Goal: Transaction & Acquisition: Purchase product/service

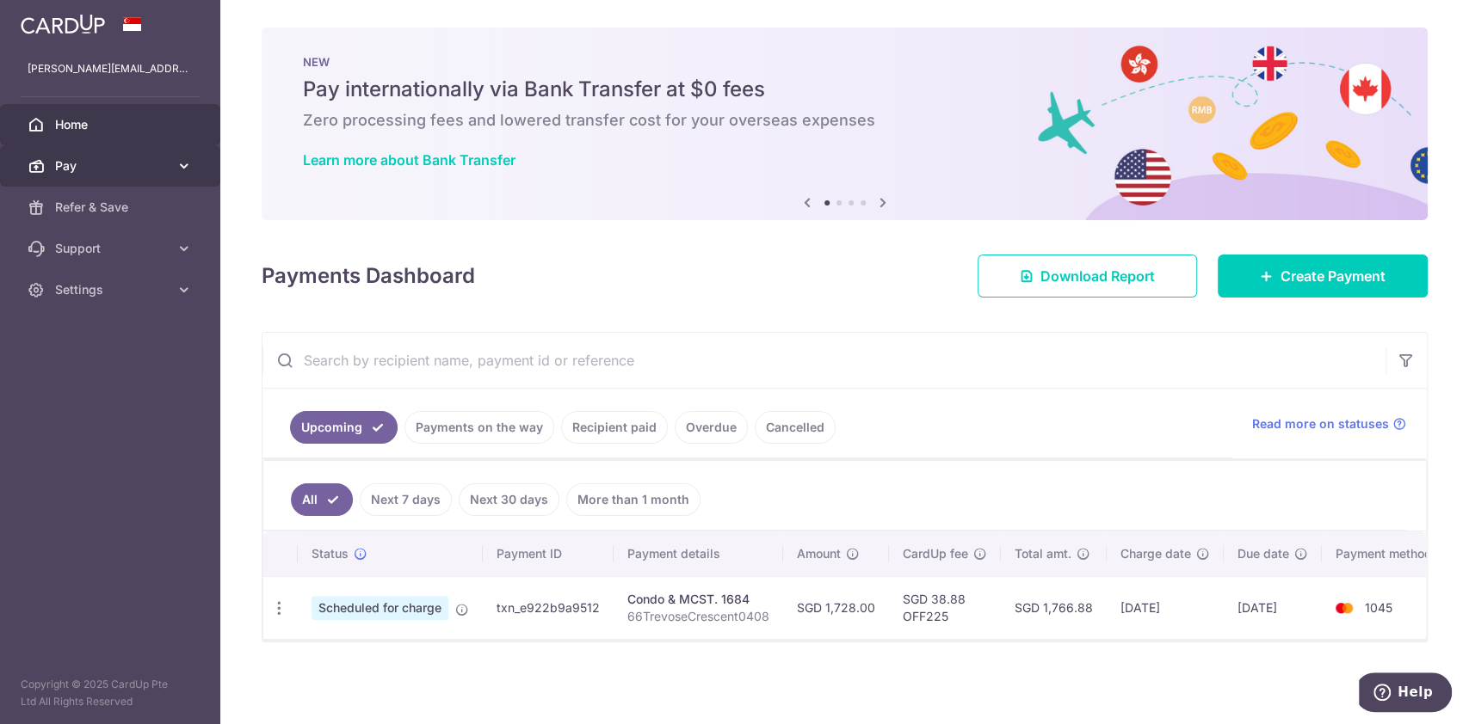
click at [181, 169] on icon at bounding box center [184, 165] width 17 height 17
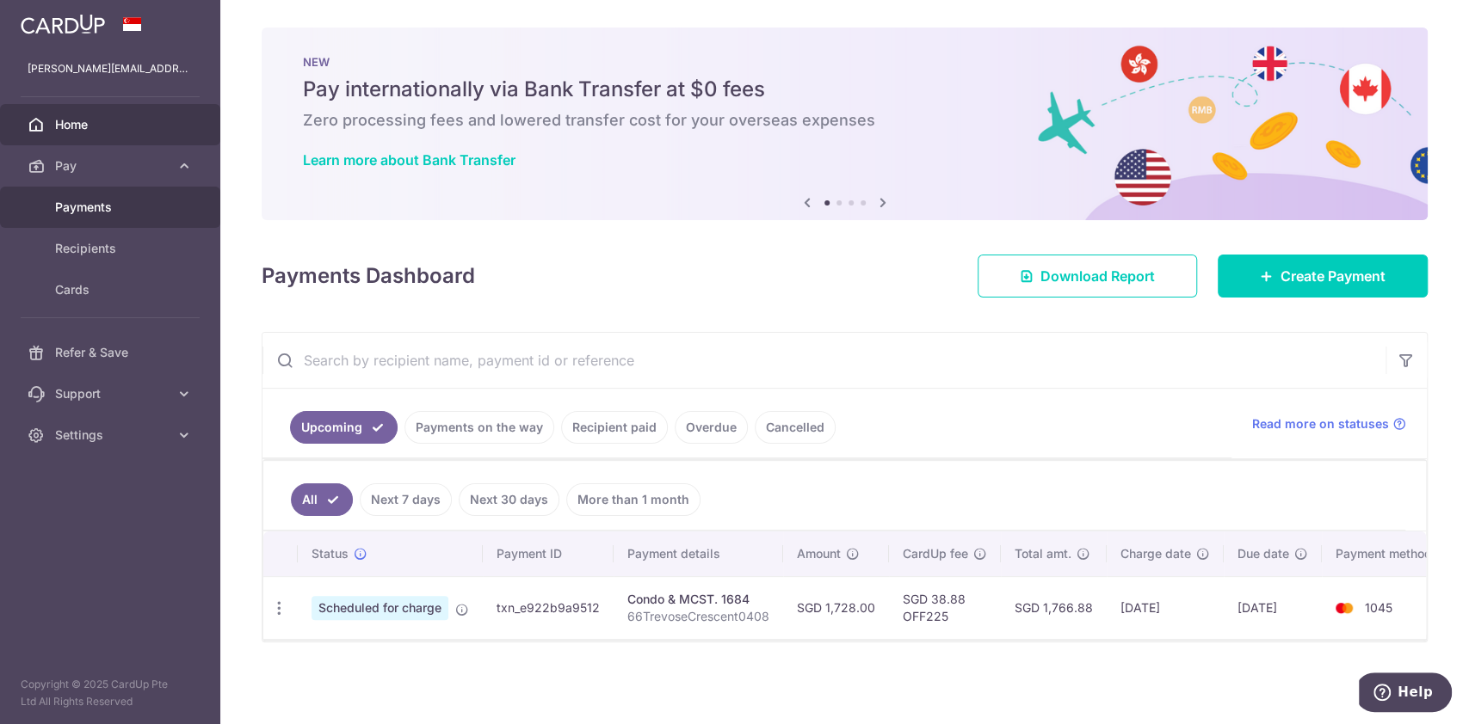
click at [96, 204] on span "Payments" at bounding box center [112, 207] width 114 height 17
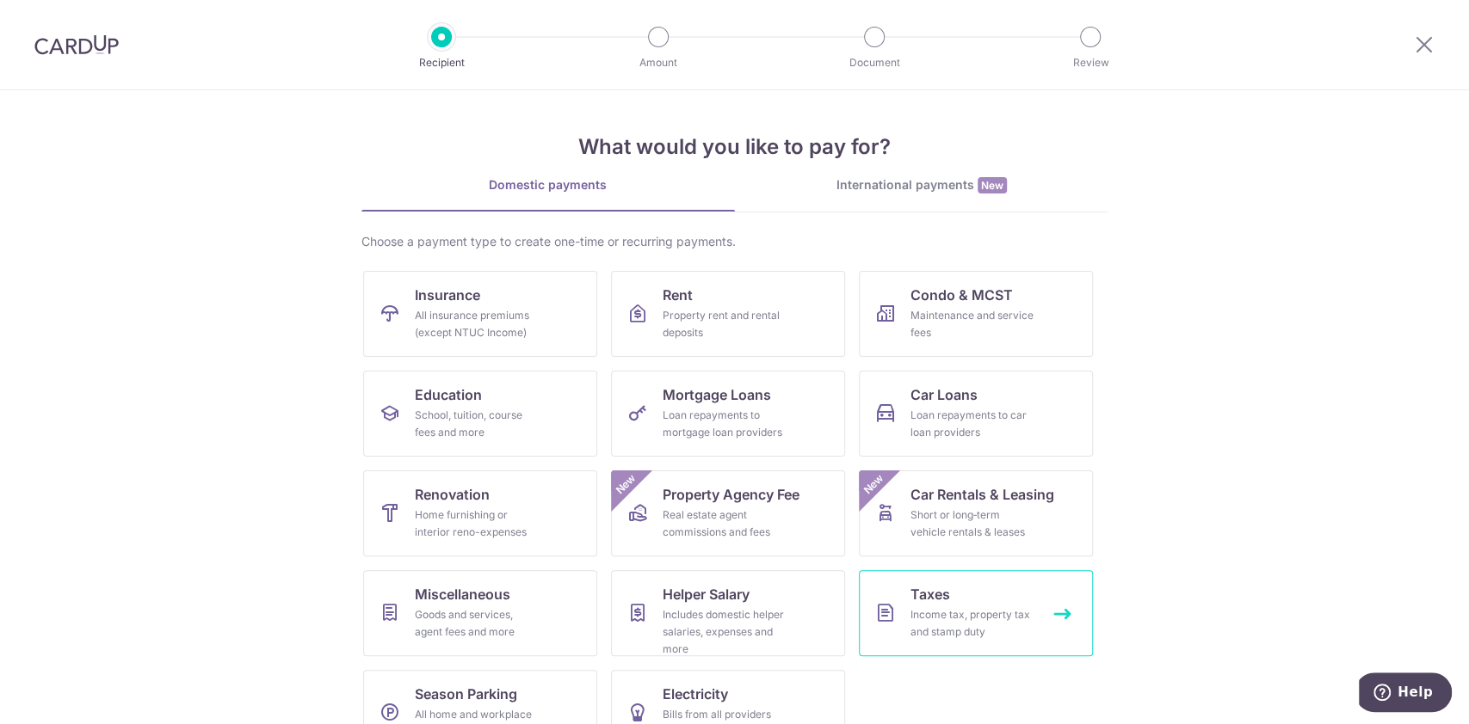
click at [921, 601] on span "Taxes" at bounding box center [930, 594] width 40 height 21
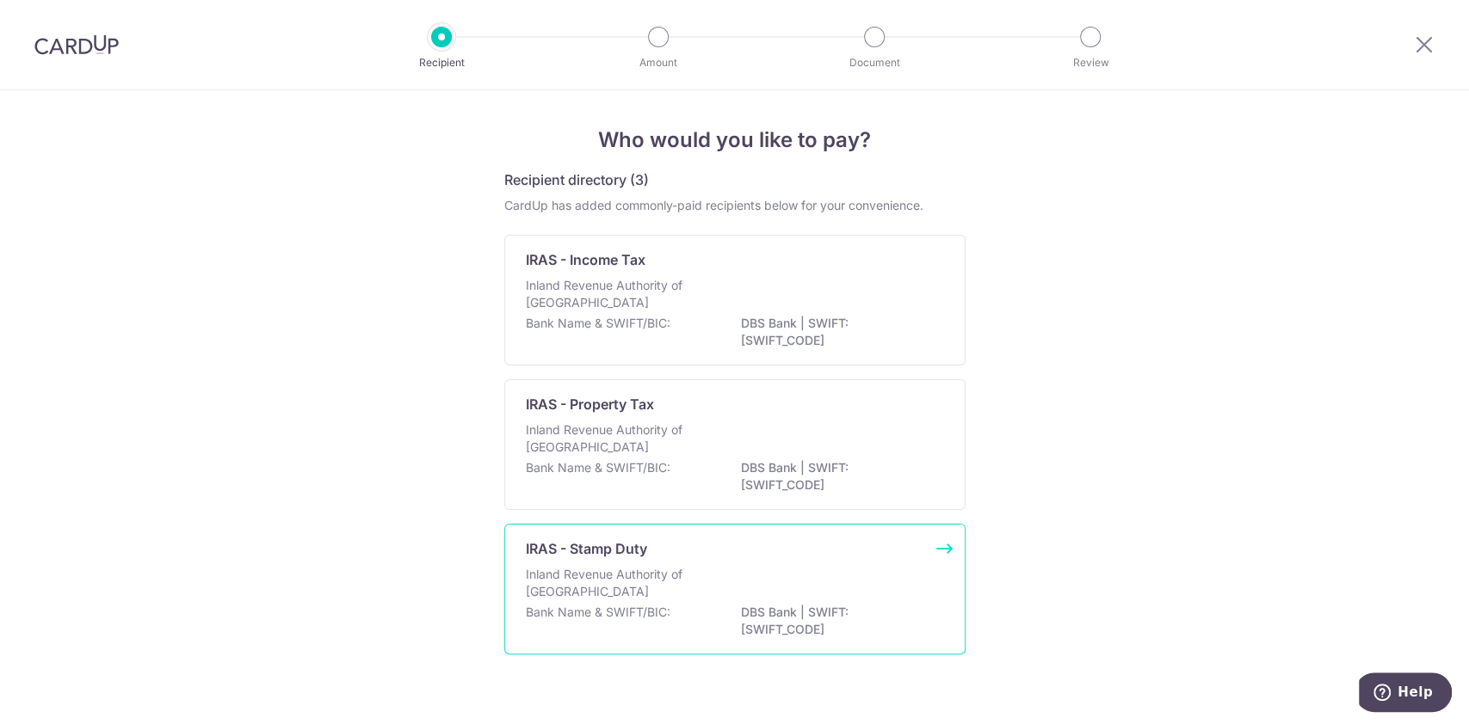
click at [693, 588] on p "Inland Revenue Authority of Singapore" at bounding box center [617, 583] width 182 height 34
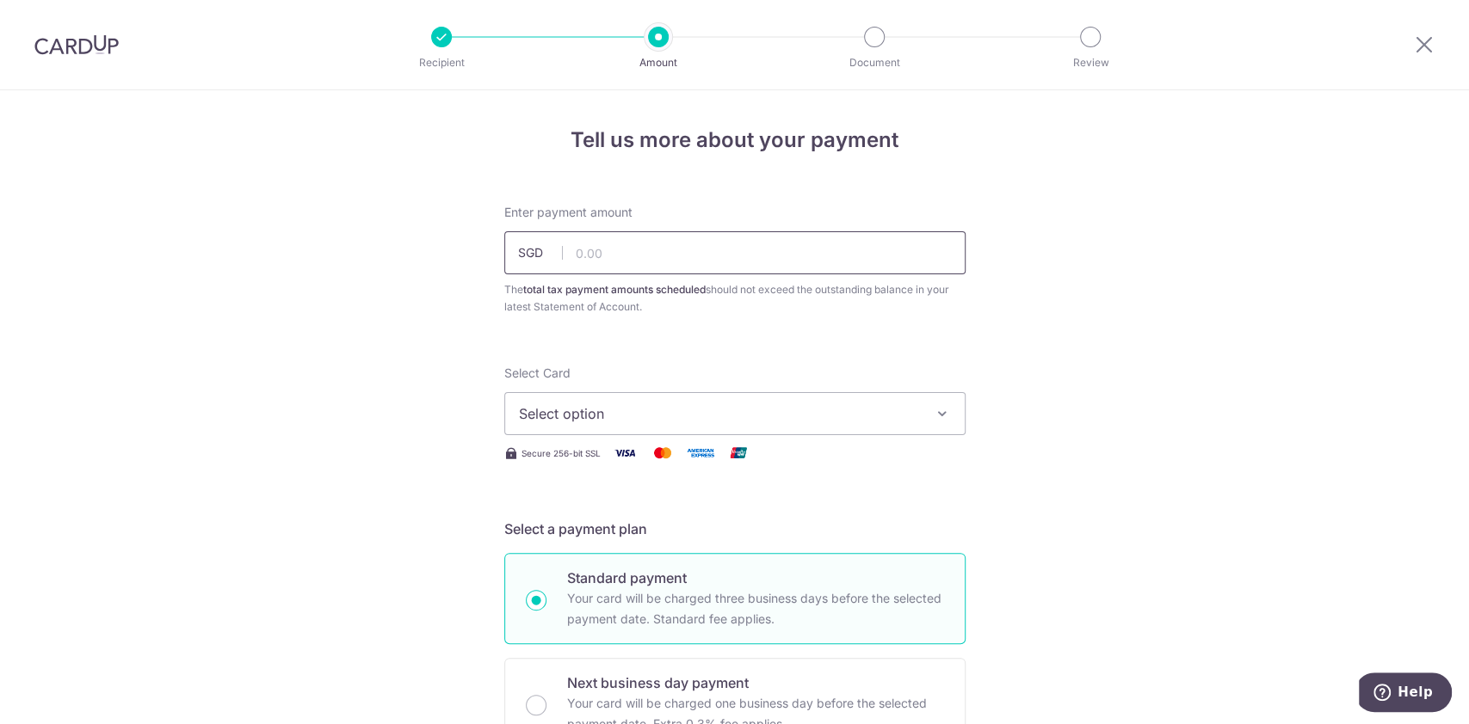
click at [683, 257] on input "text" at bounding box center [734, 252] width 461 height 43
type input "642.00"
click at [752, 410] on span "Select option" at bounding box center [719, 413] width 401 height 21
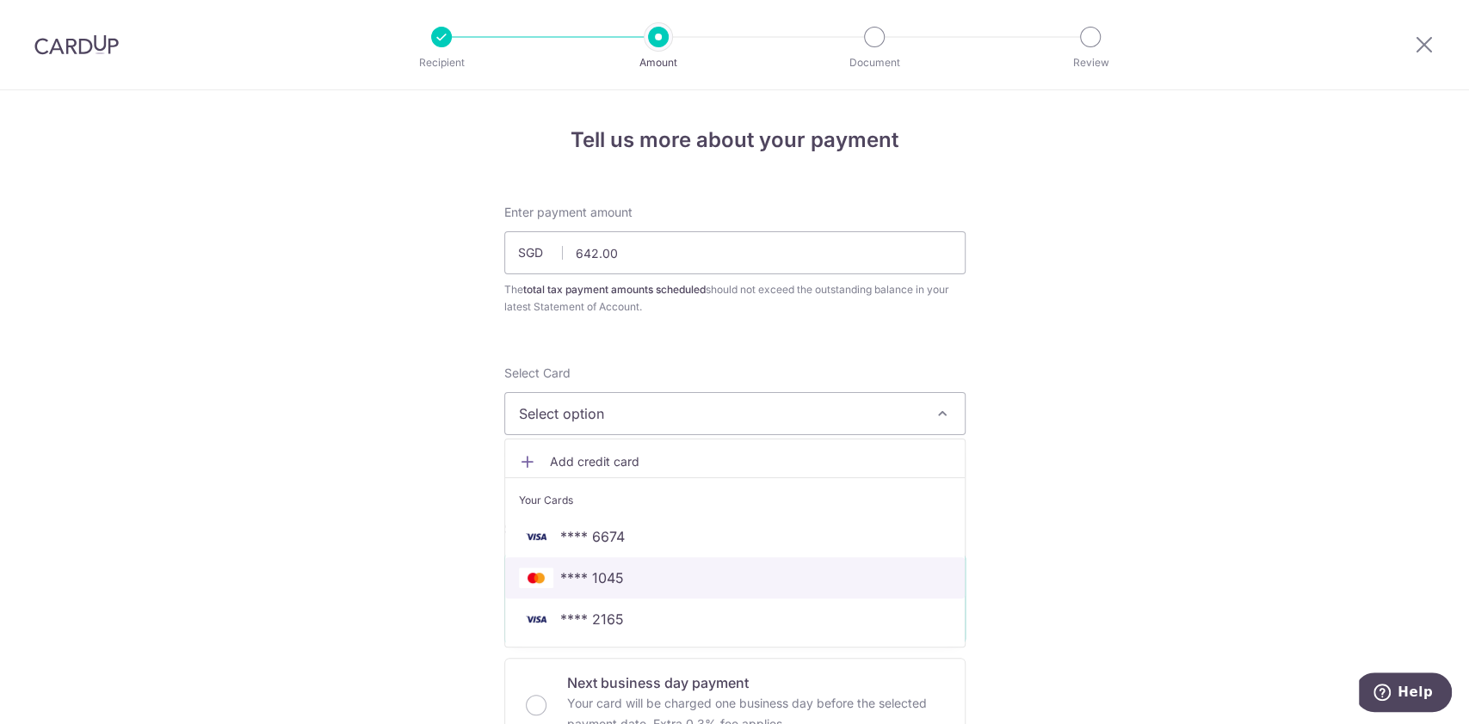
click at [640, 585] on span "**** 1045" at bounding box center [735, 578] width 432 height 21
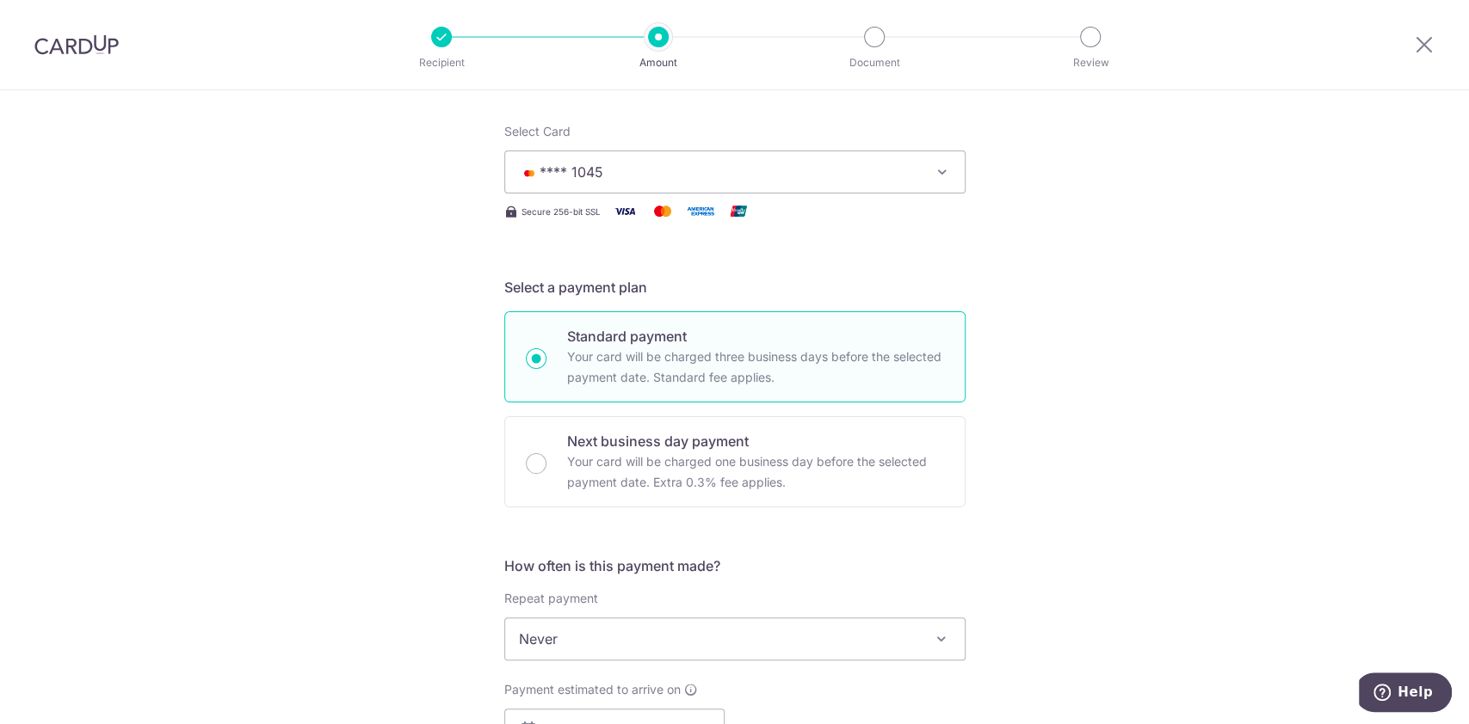
scroll to position [381, 0]
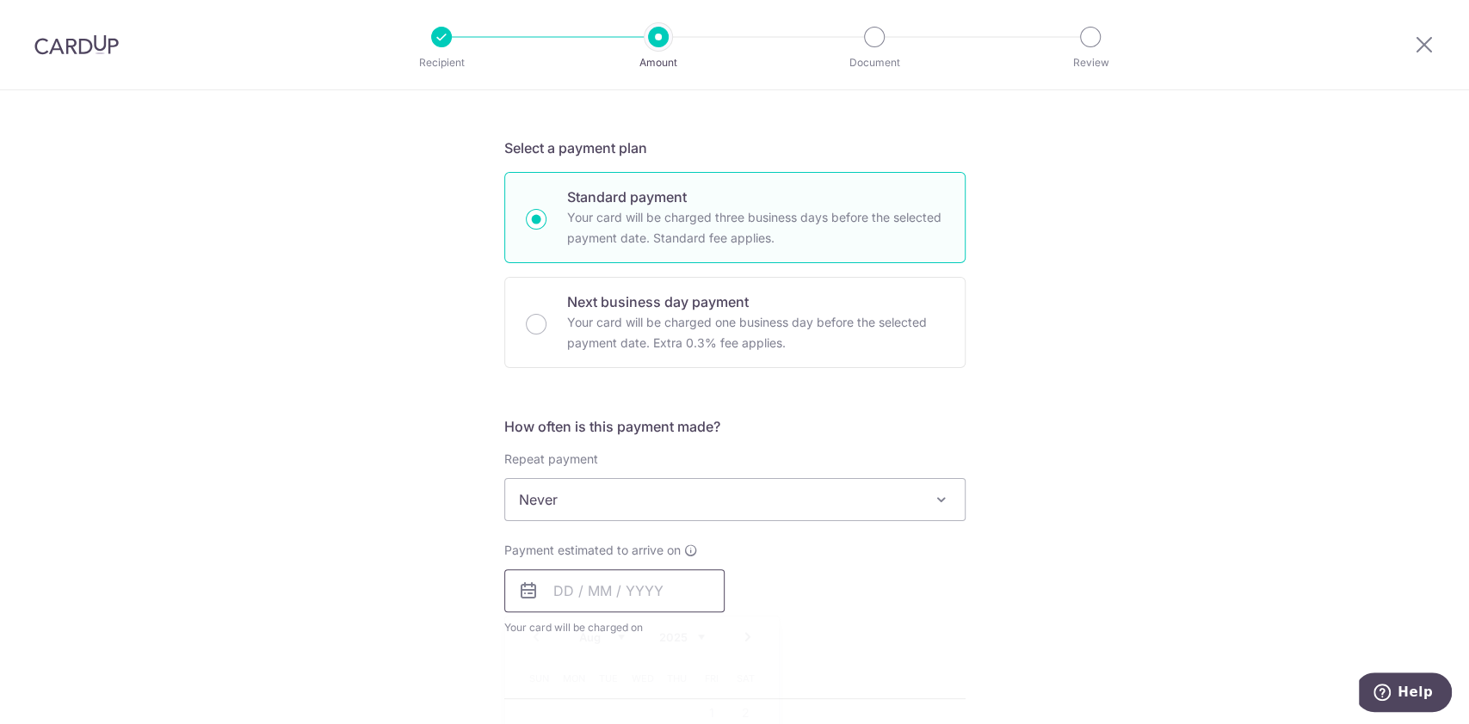
click at [570, 603] on input "text" at bounding box center [614, 591] width 220 height 43
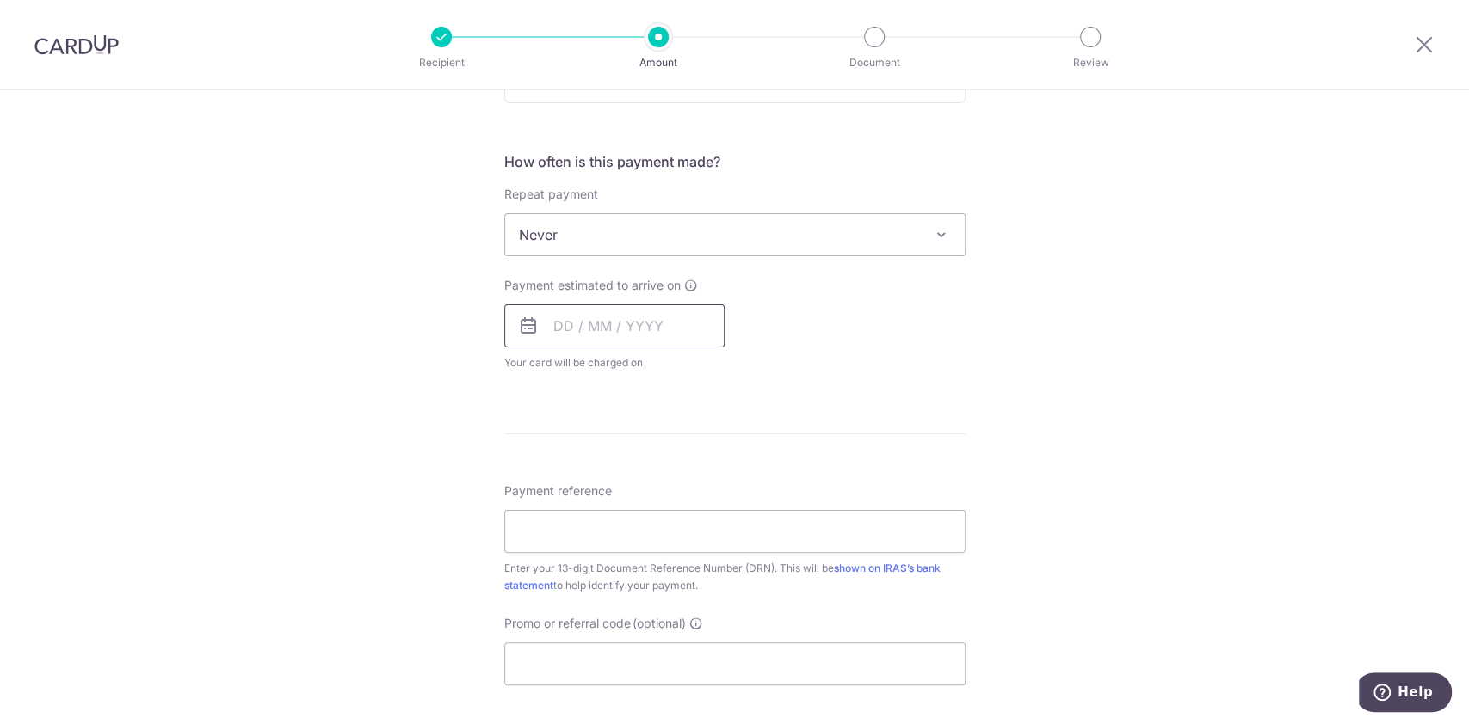
click at [568, 326] on input "text" at bounding box center [614, 326] width 220 height 43
click at [537, 322] on input "text" at bounding box center [614, 326] width 220 height 43
click at [548, 330] on input "text" at bounding box center [614, 326] width 220 height 43
click at [528, 333] on icon at bounding box center [528, 326] width 21 height 21
click at [518, 330] on icon at bounding box center [528, 326] width 21 height 21
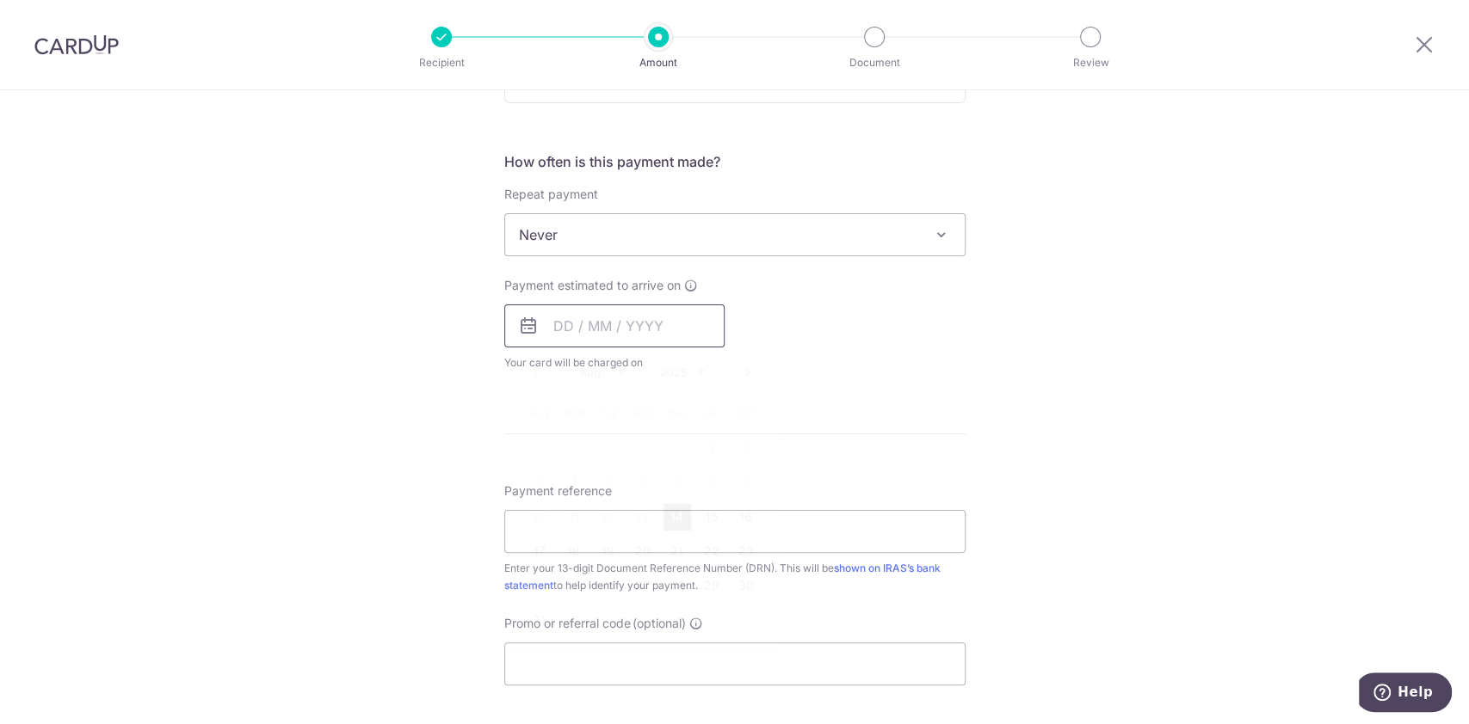
click at [550, 326] on input "text" at bounding box center [614, 326] width 220 height 43
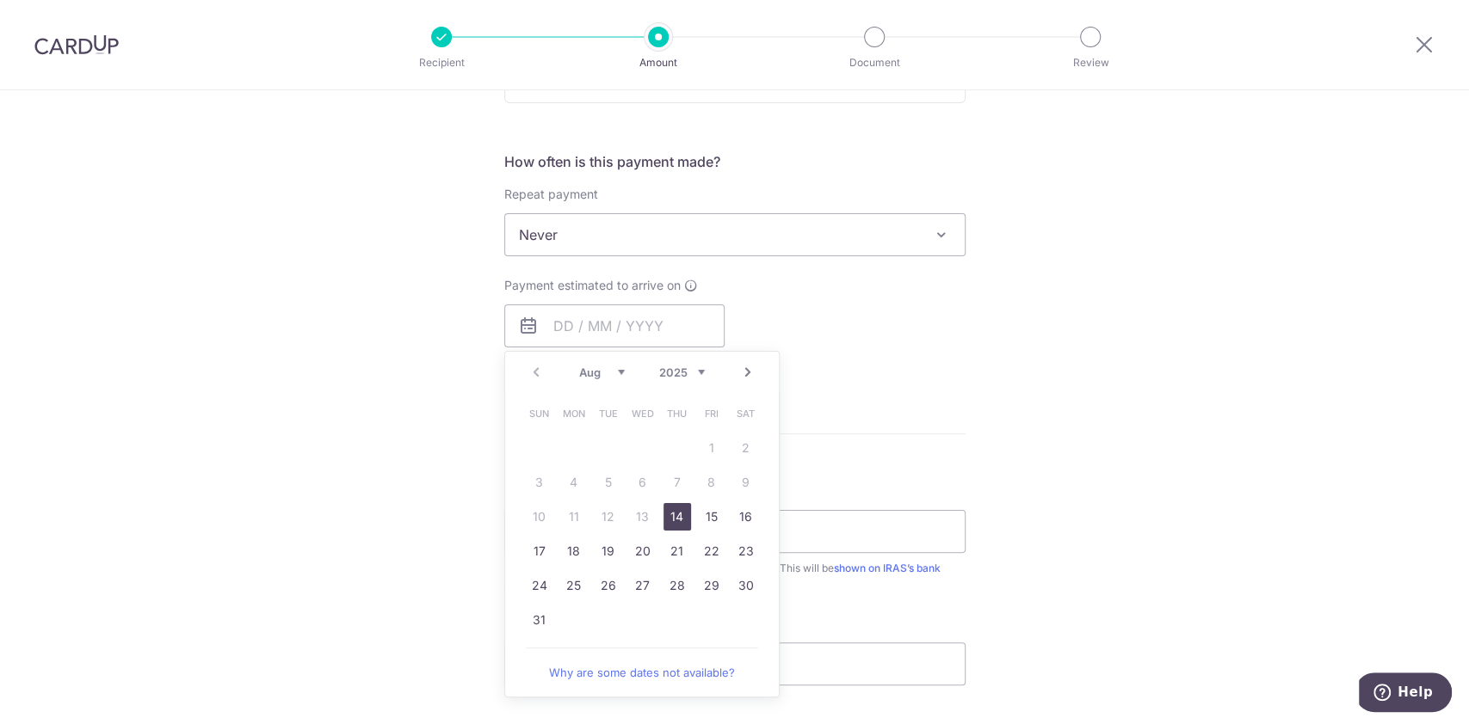
click at [670, 510] on link "14" at bounding box center [677, 517] width 28 height 28
type input "14/08/2025"
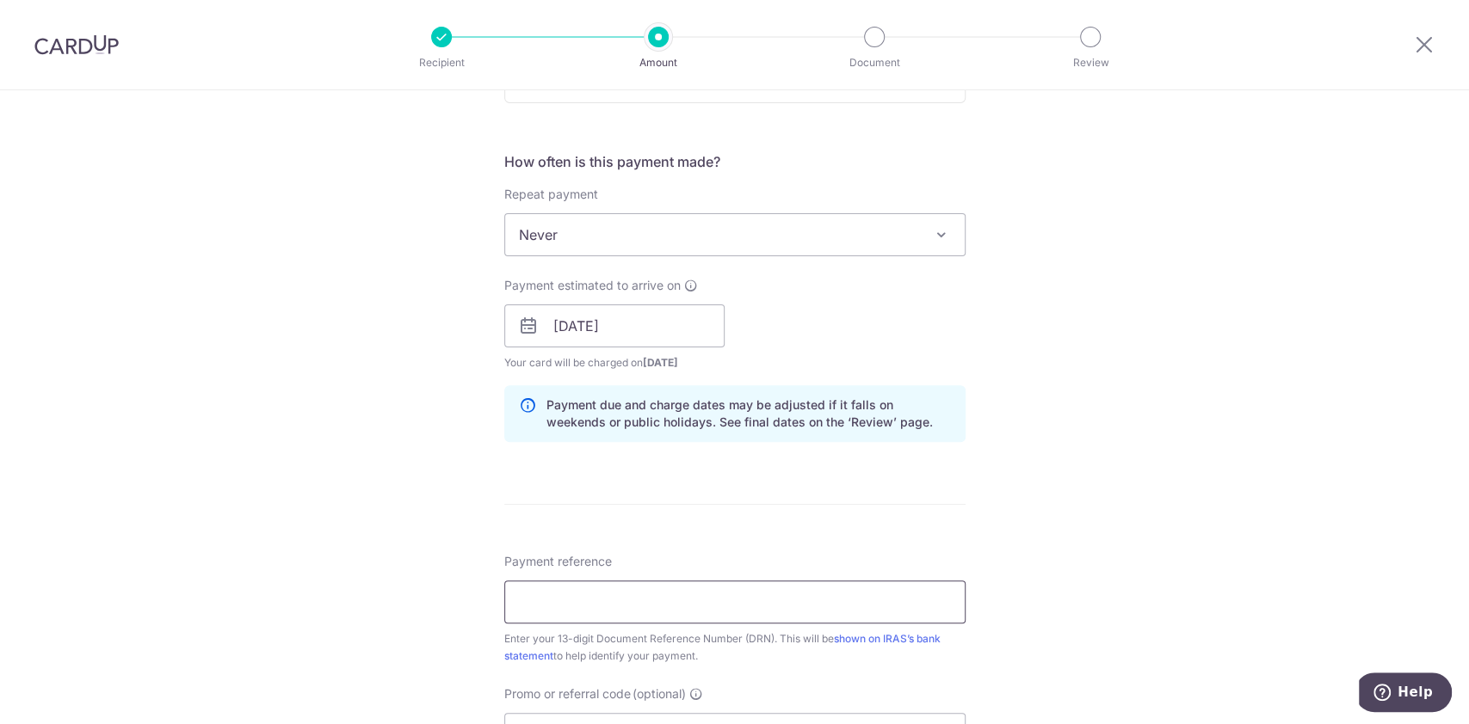
click at [643, 590] on input "Payment reference" at bounding box center [734, 602] width 461 height 43
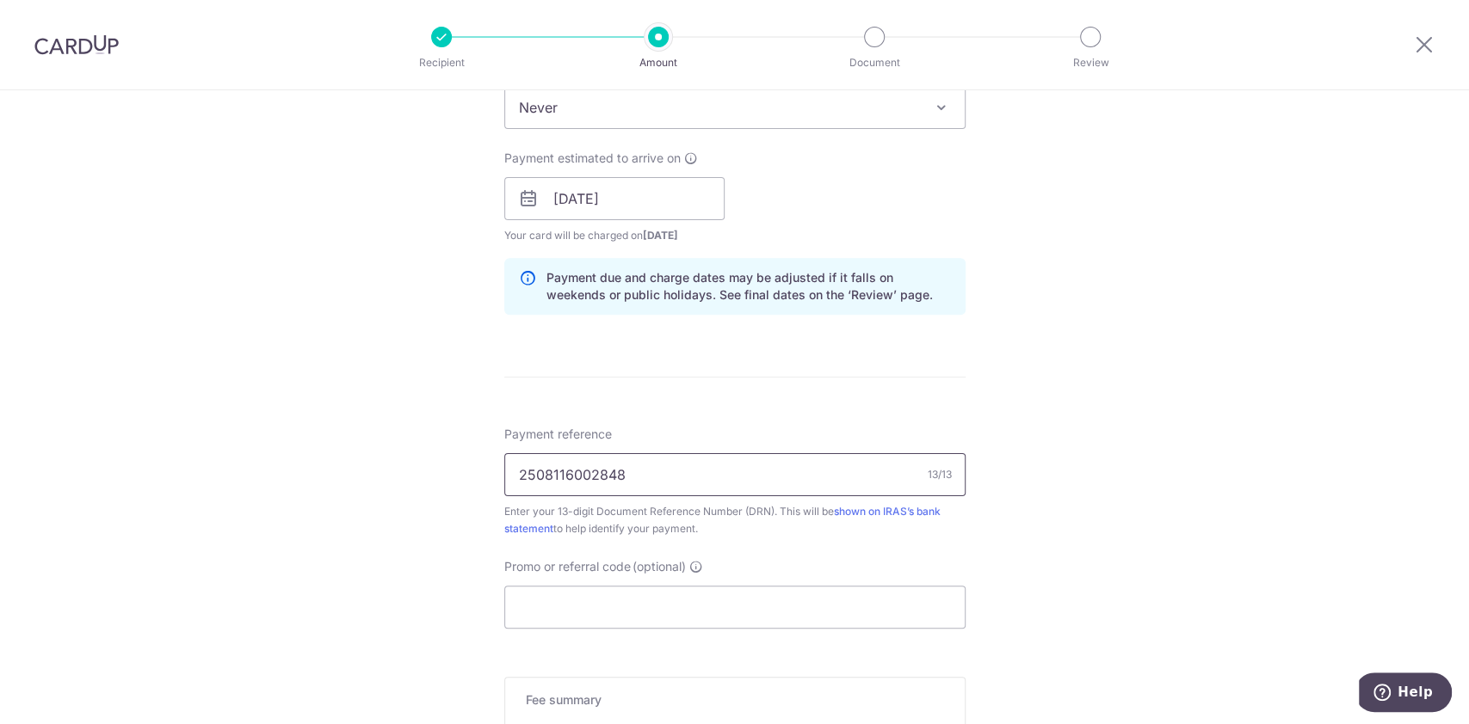
scroll to position [900, 0]
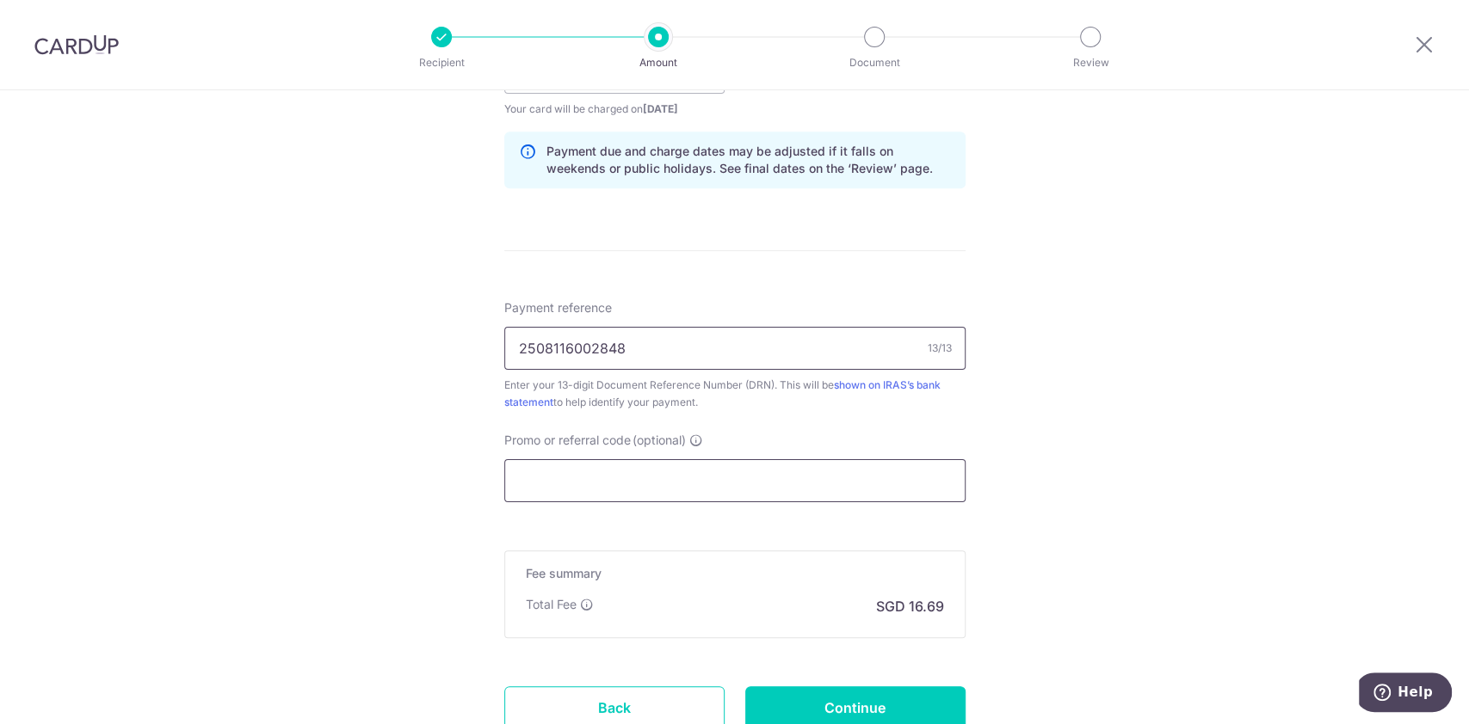
type input "2508116002848"
click at [776, 479] on input "Promo or referral code (optional)" at bounding box center [734, 480] width 461 height 43
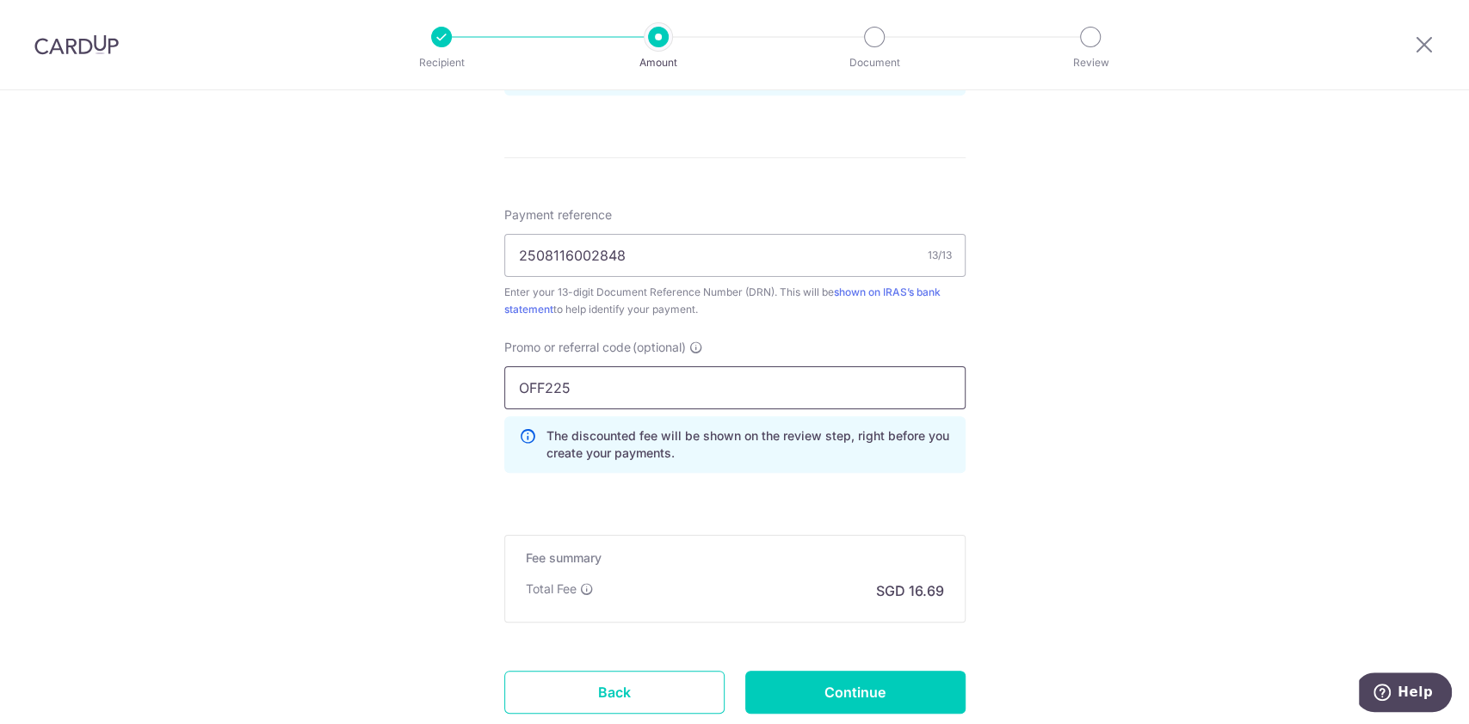
scroll to position [1110, 0]
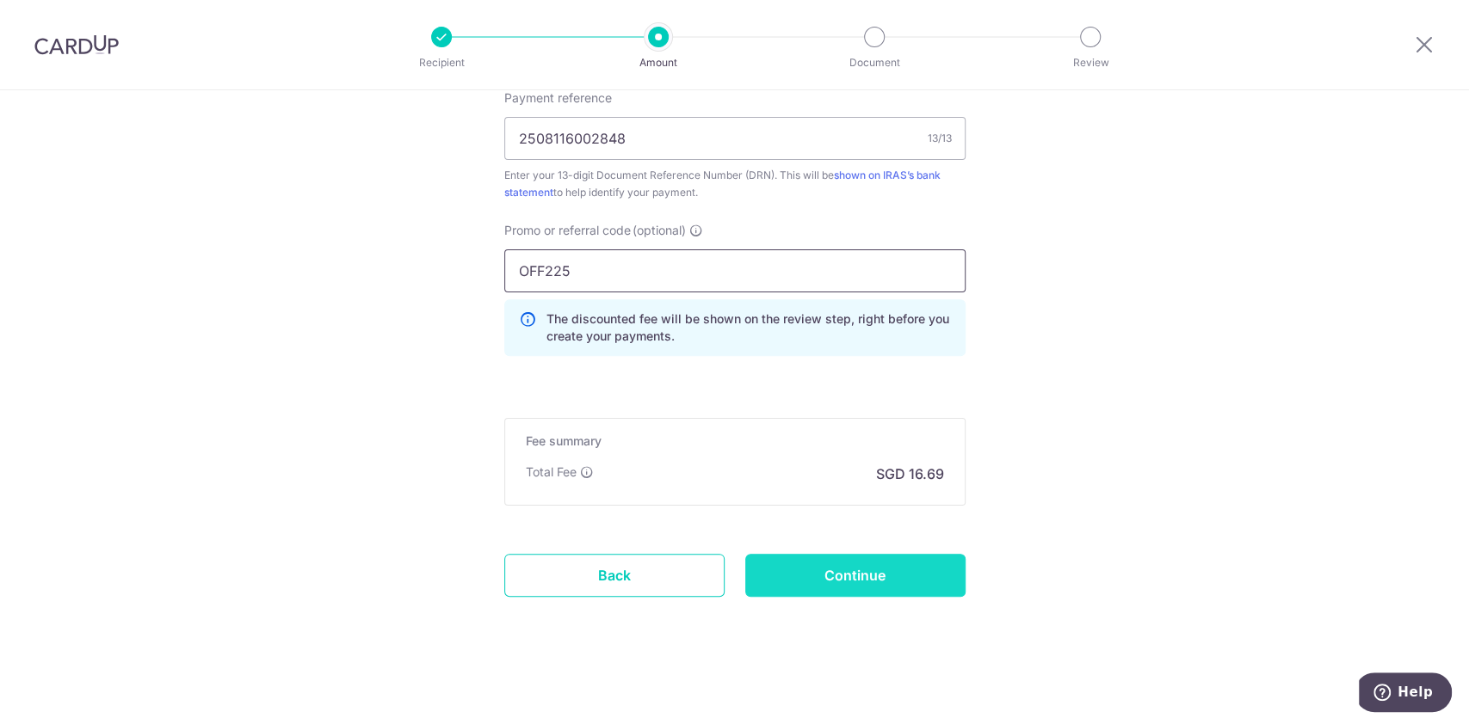
type input "OFF225"
click at [924, 576] on input "Continue" at bounding box center [855, 575] width 220 height 43
type input "Create Schedule"
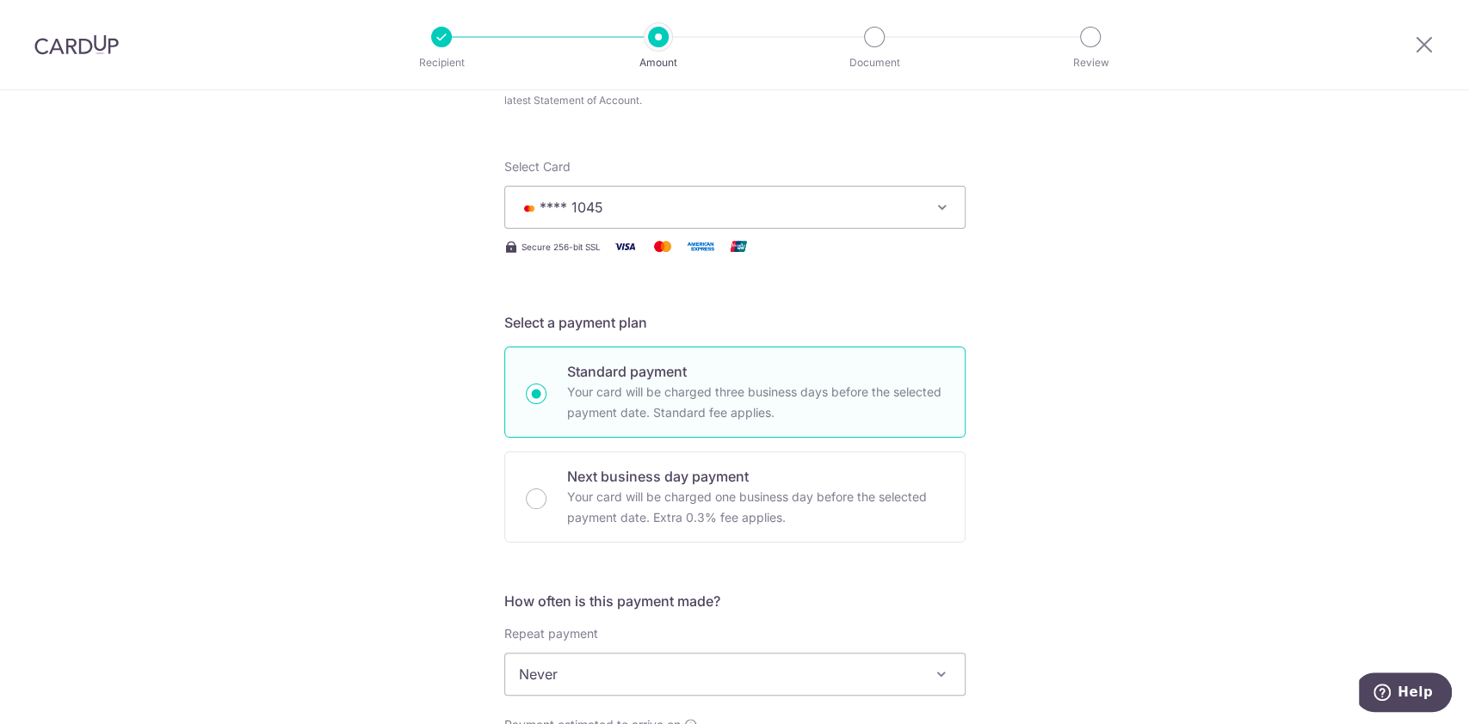
scroll to position [210, 0]
click at [938, 203] on icon "button" at bounding box center [941, 203] width 17 height 17
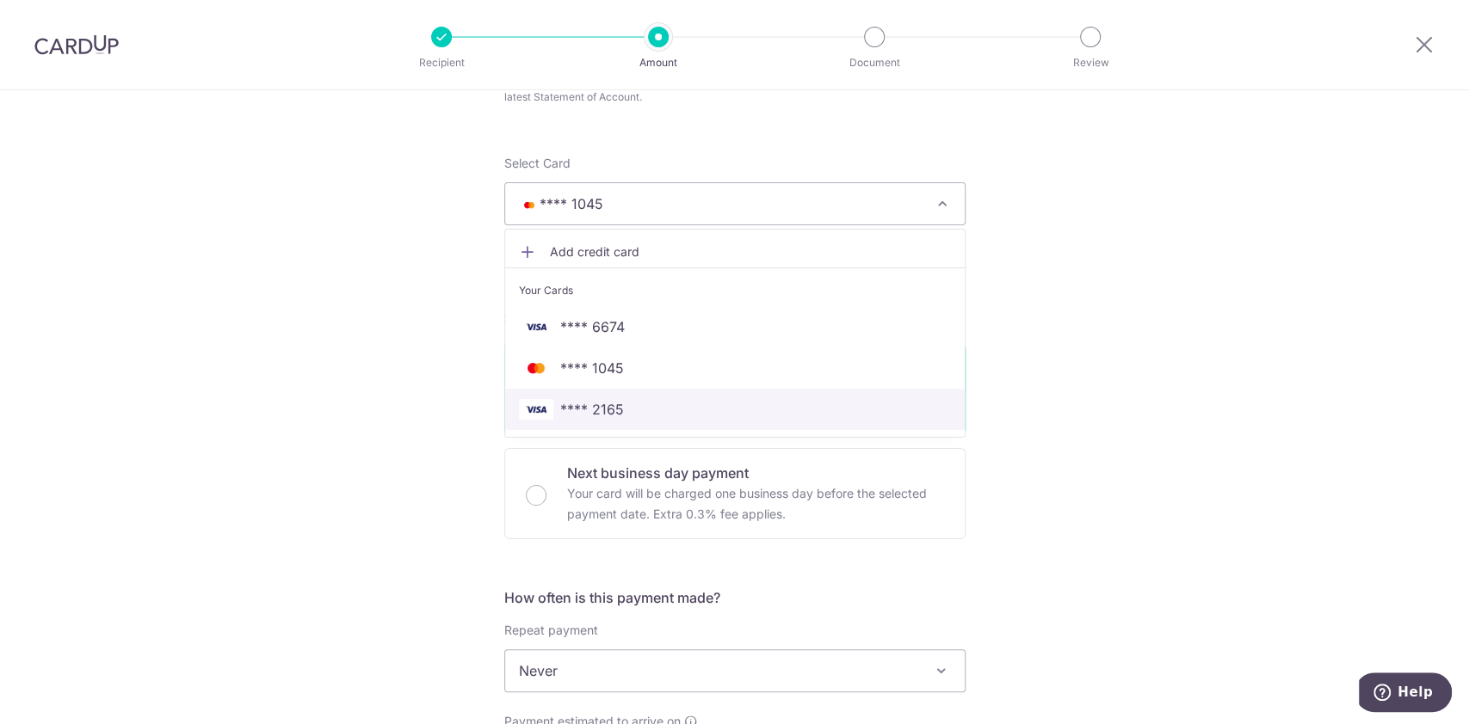
click at [639, 406] on span "**** 2165" at bounding box center [735, 409] width 432 height 21
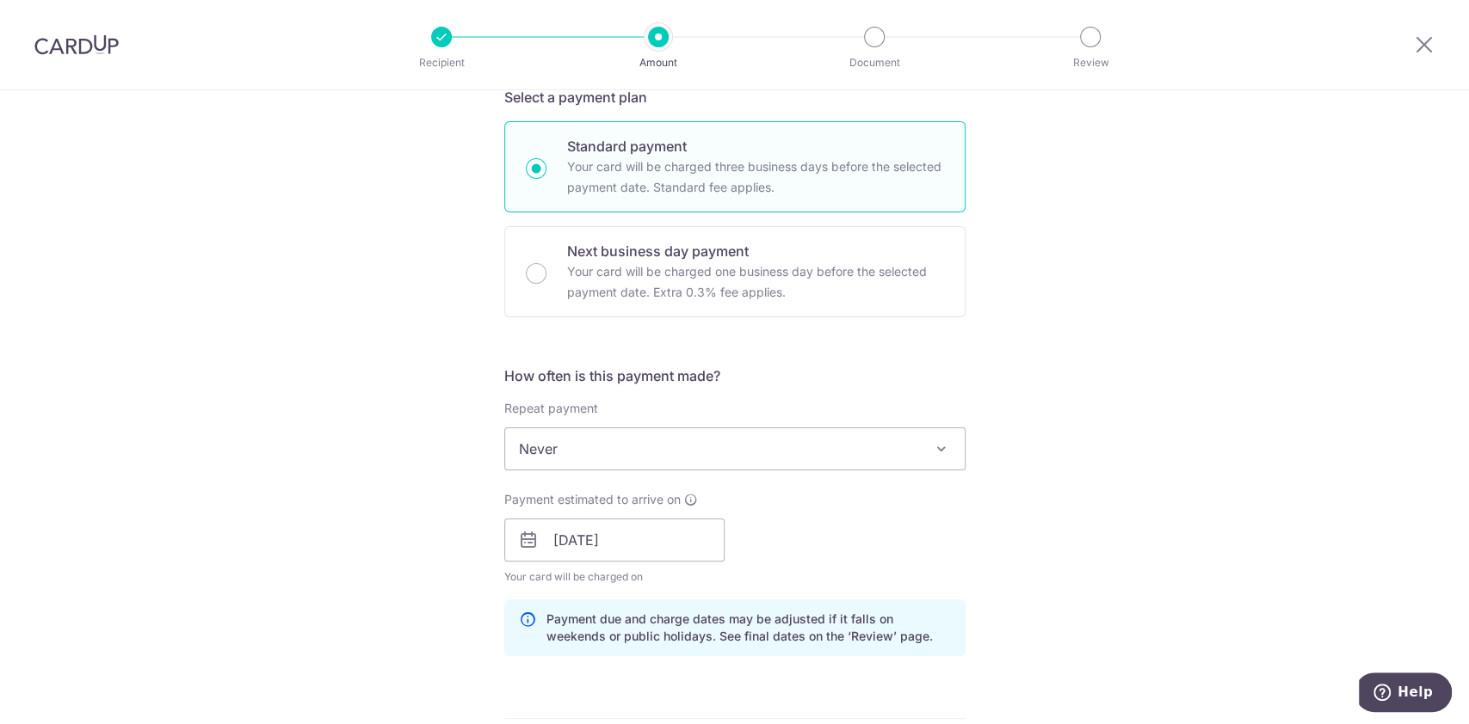
scroll to position [512, 0]
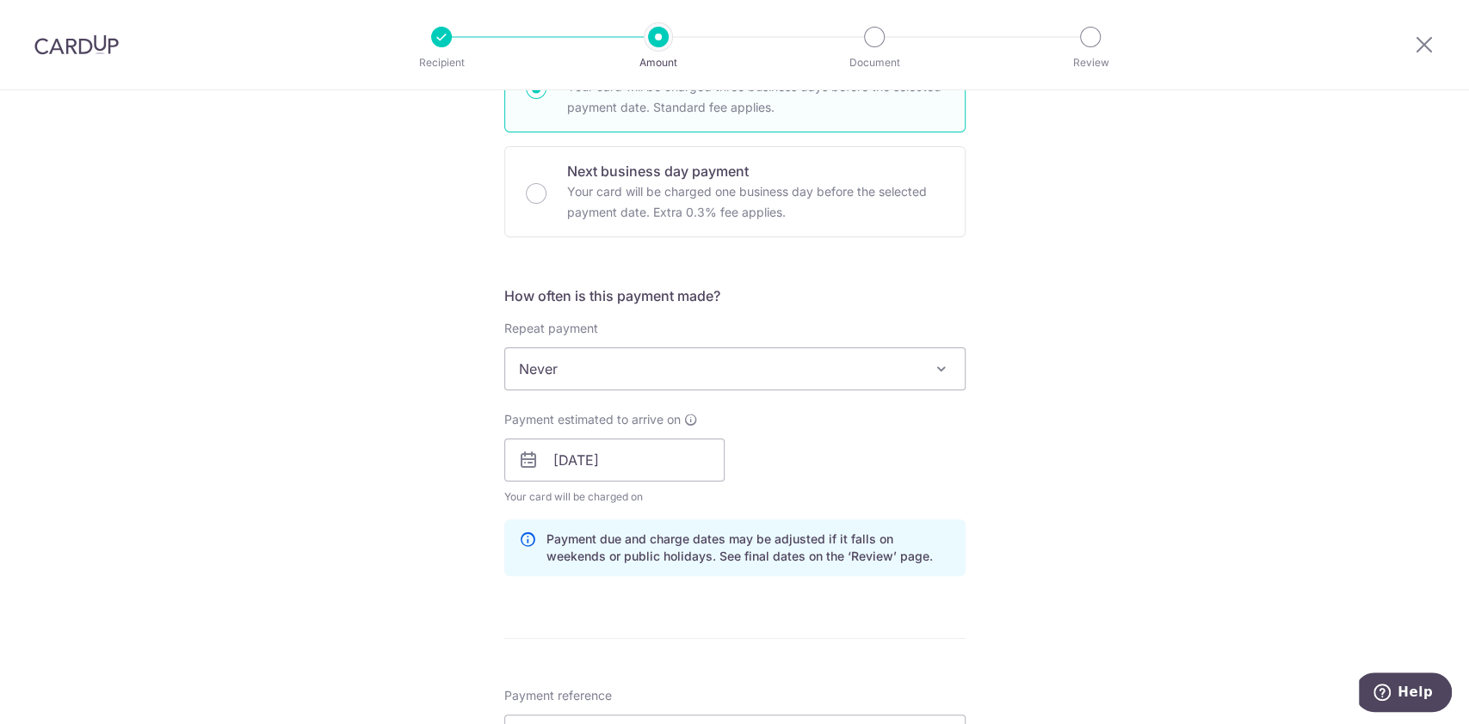
click at [934, 368] on span at bounding box center [941, 369] width 21 height 21
click at [922, 368] on span "Never" at bounding box center [734, 368] width 459 height 41
click at [922, 368] on span "Never" at bounding box center [734, 369] width 461 height 43
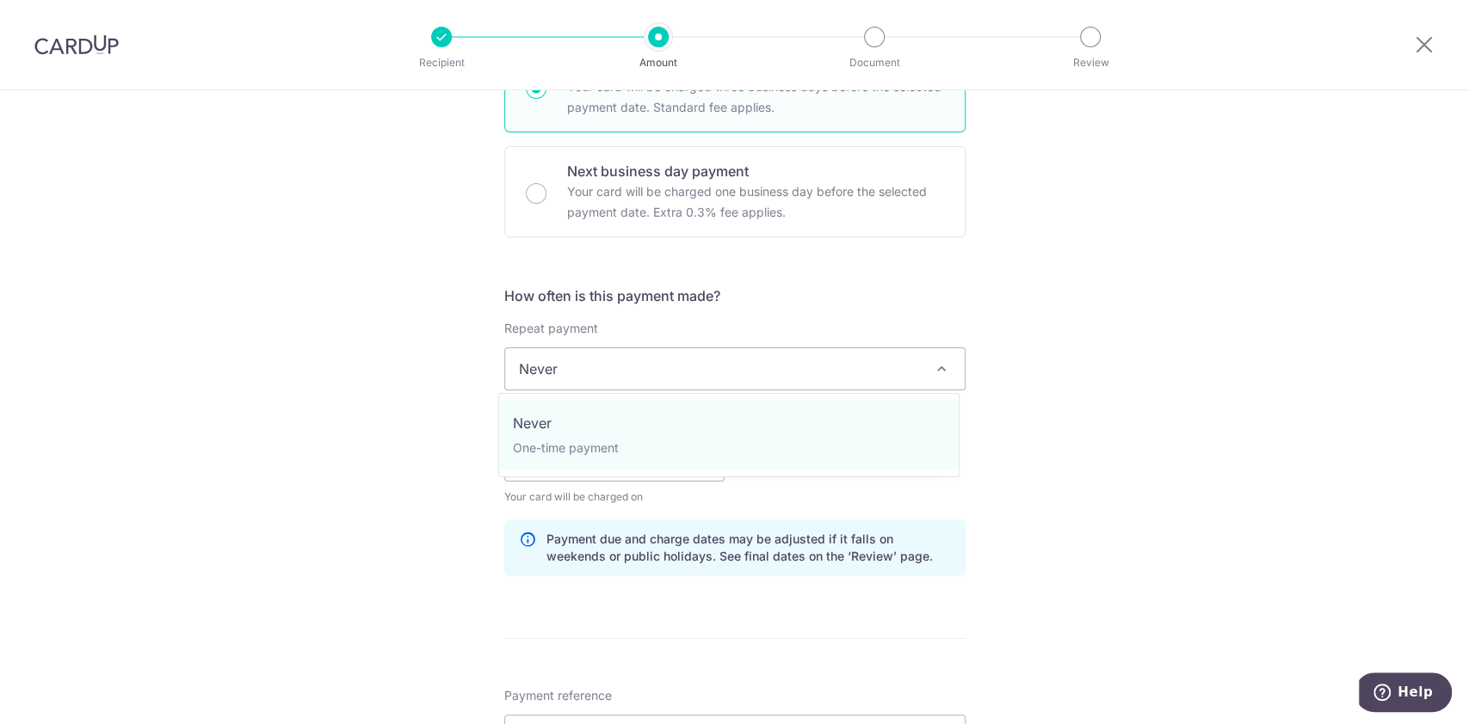
click at [661, 379] on span "Never" at bounding box center [734, 368] width 459 height 41
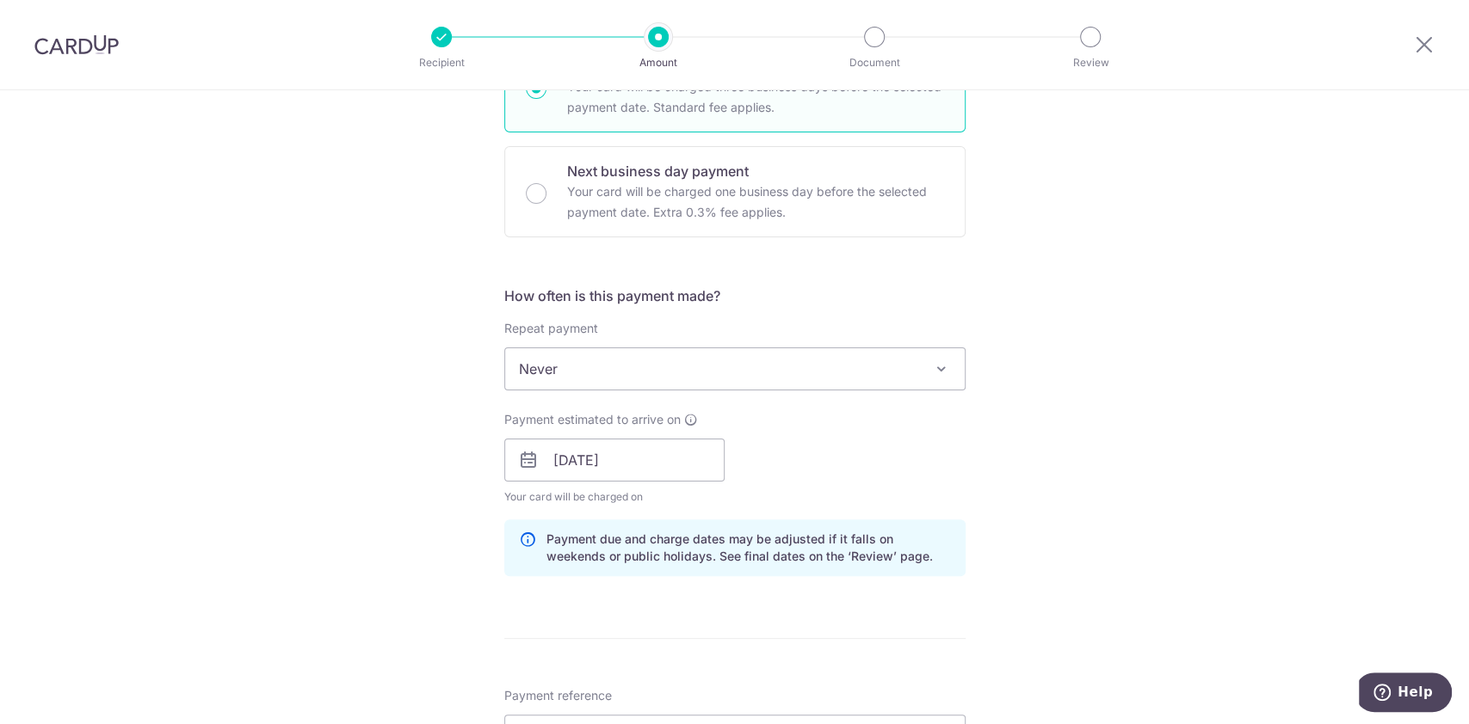
click at [661, 379] on span "Never" at bounding box center [734, 368] width 459 height 41
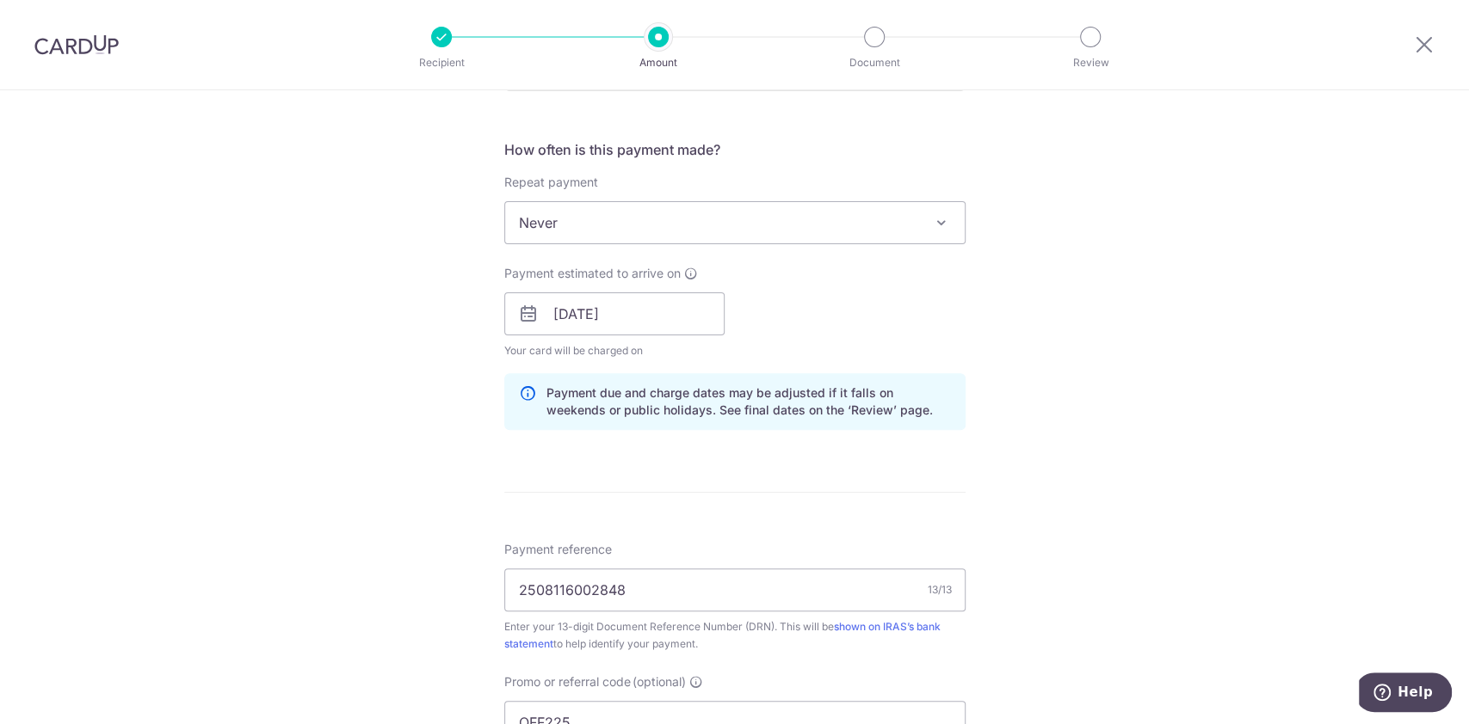
scroll to position [756, 0]
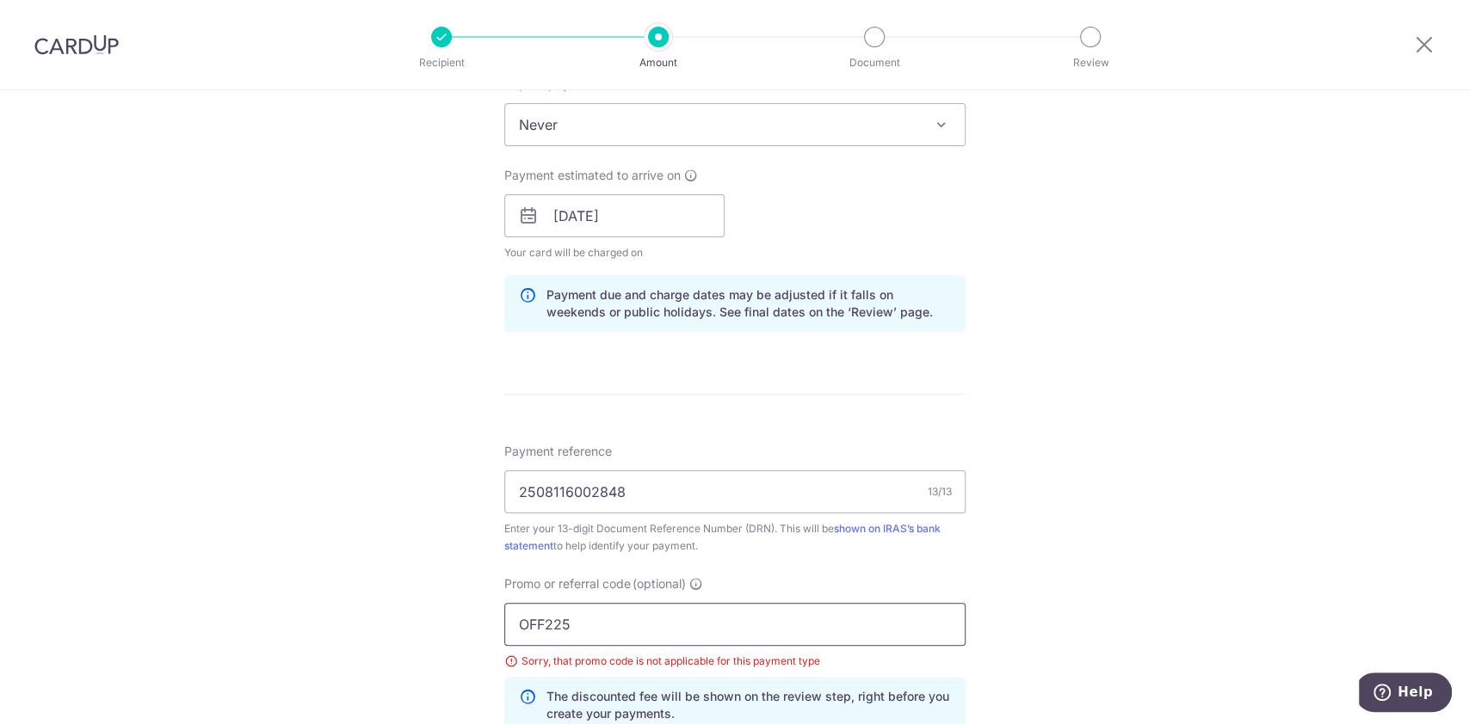
click at [638, 626] on input "OFF225" at bounding box center [734, 624] width 461 height 43
type input "O"
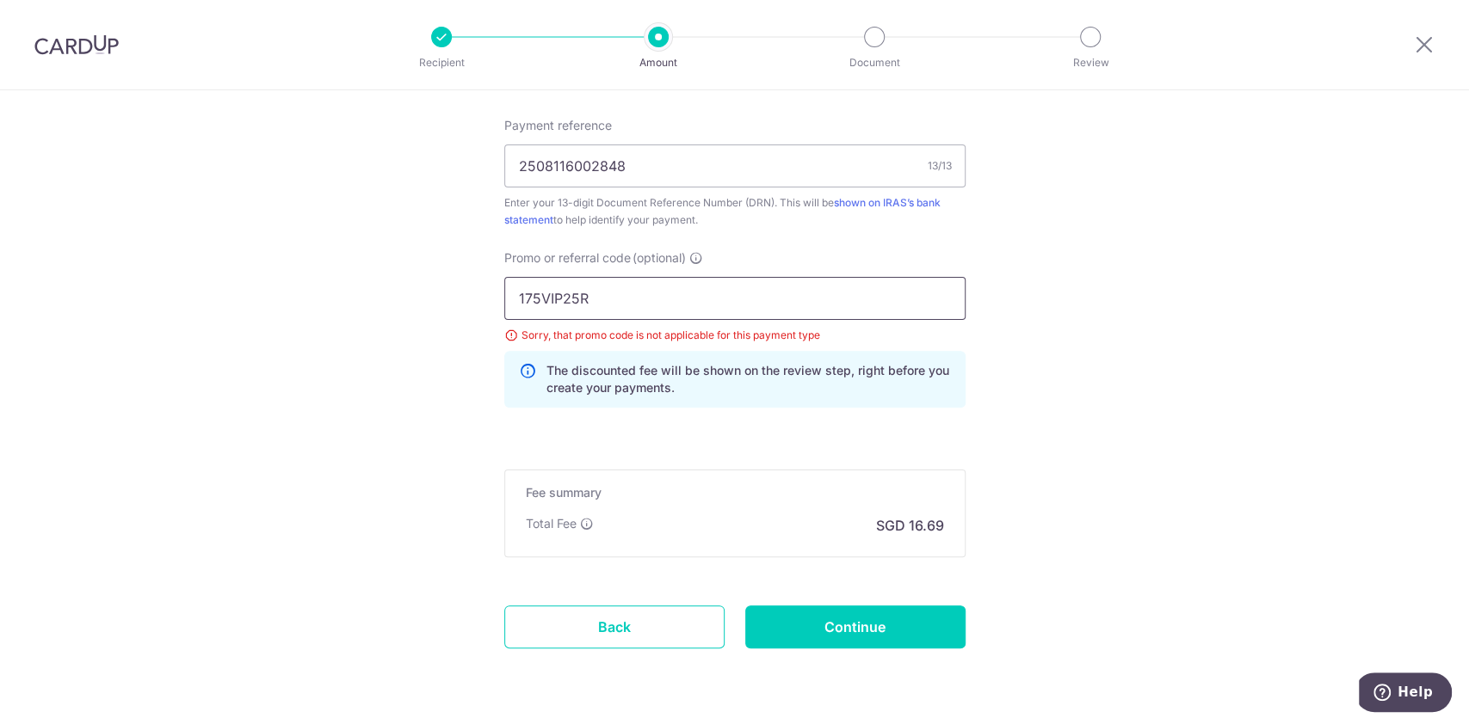
scroll to position [1089, 0]
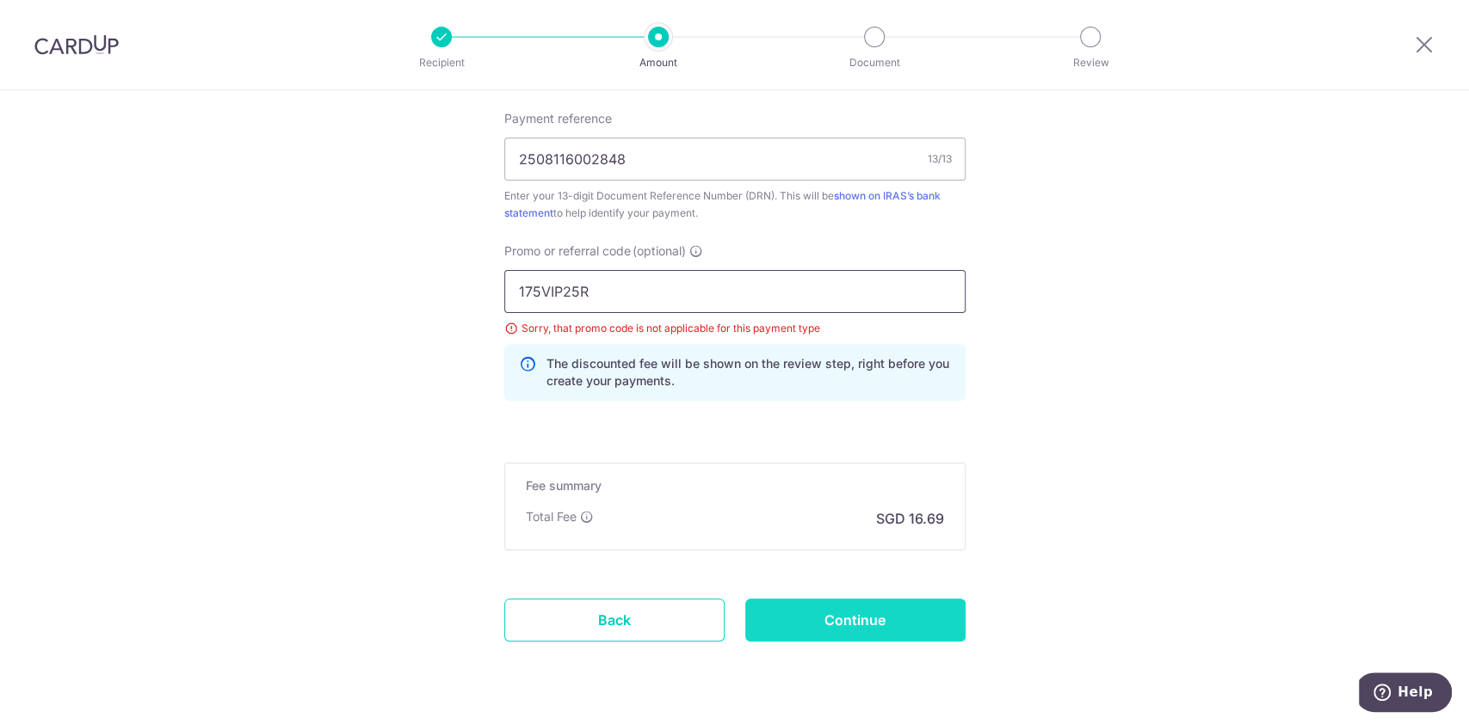
type input "175VIP25R"
click at [823, 621] on input "Continue" at bounding box center [855, 620] width 220 height 43
type input "Update Schedule"
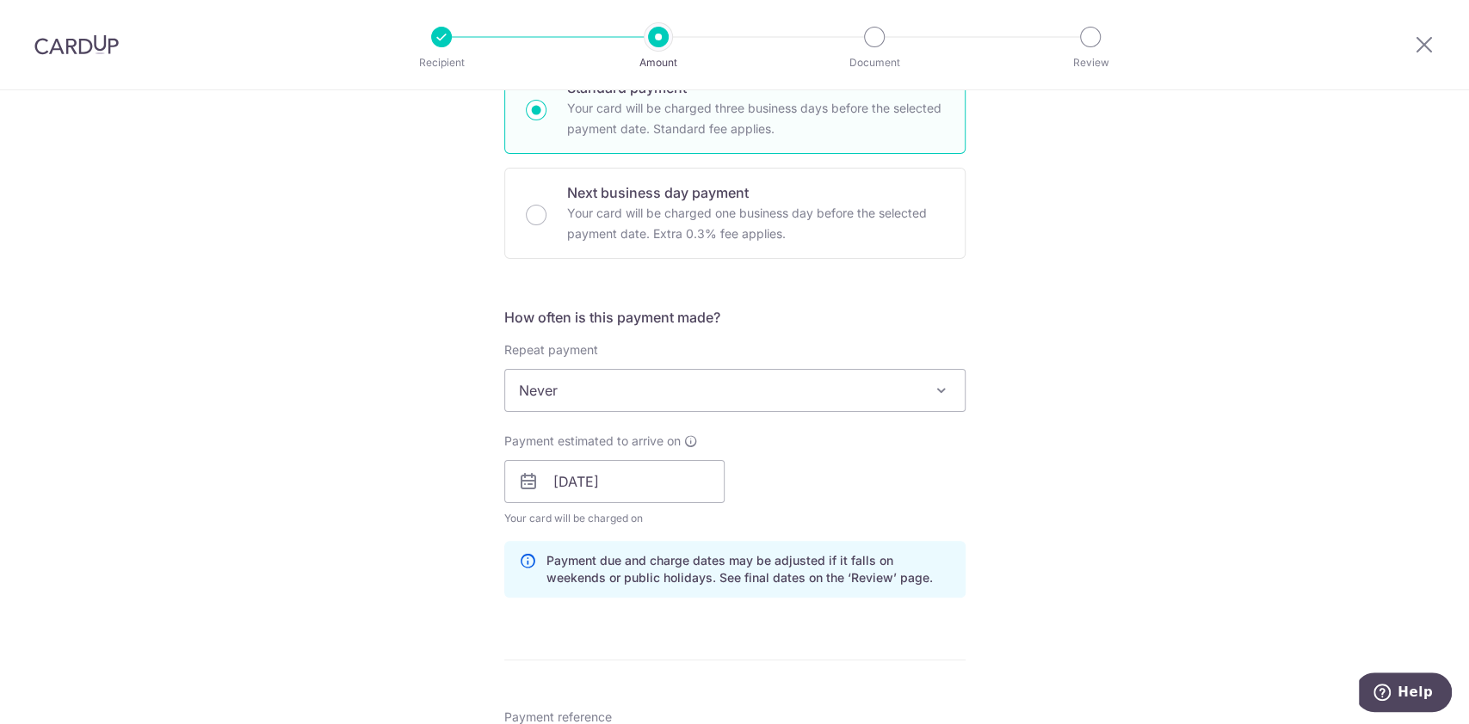
scroll to position [484, 0]
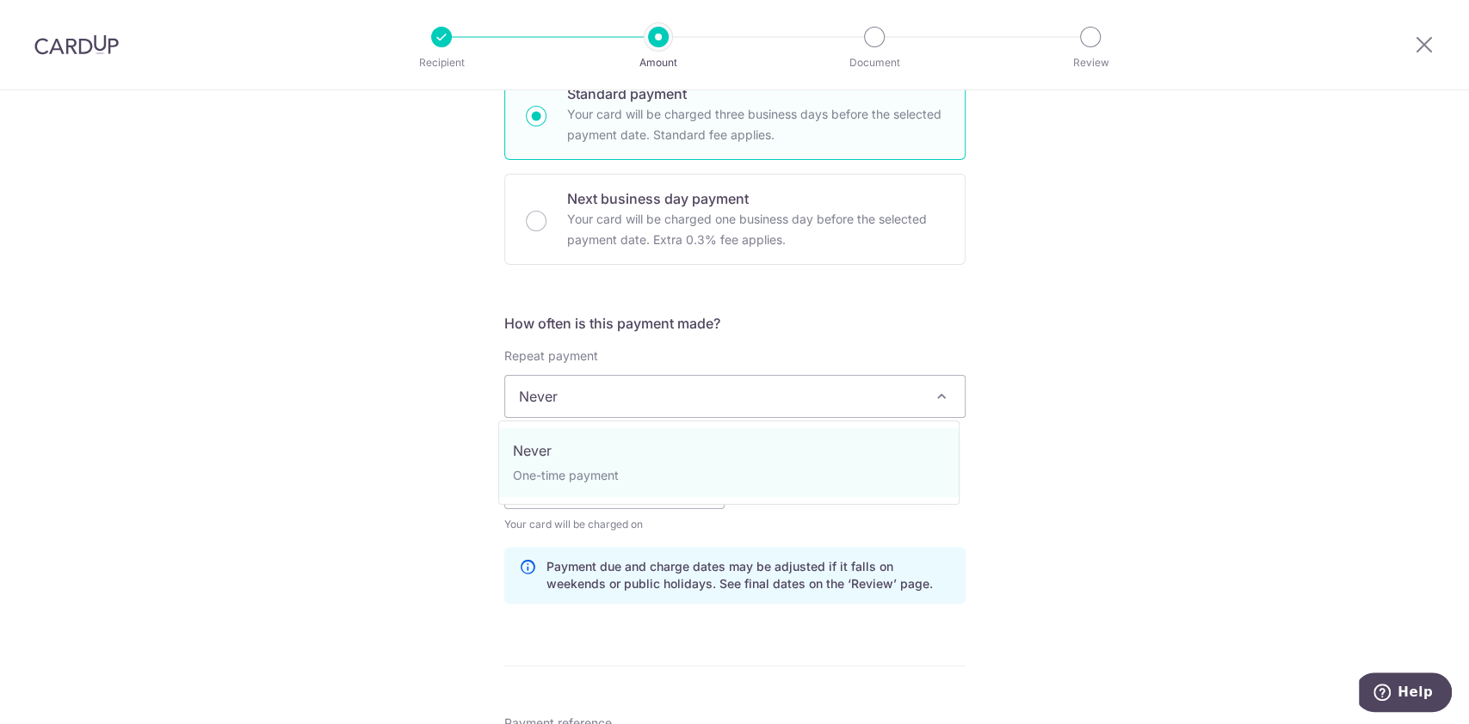
click at [897, 398] on span "Never" at bounding box center [734, 396] width 459 height 41
click at [913, 385] on span "Never" at bounding box center [734, 396] width 459 height 41
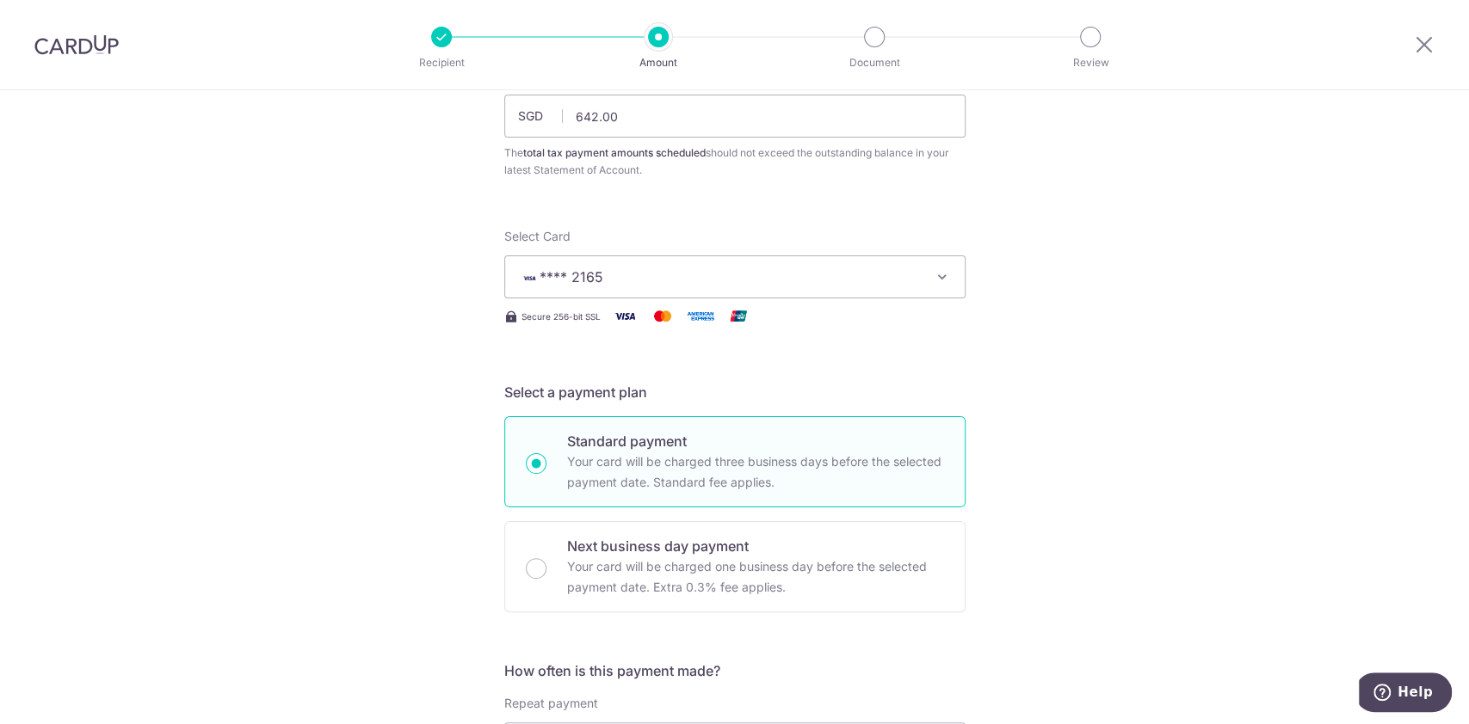
scroll to position [0, 0]
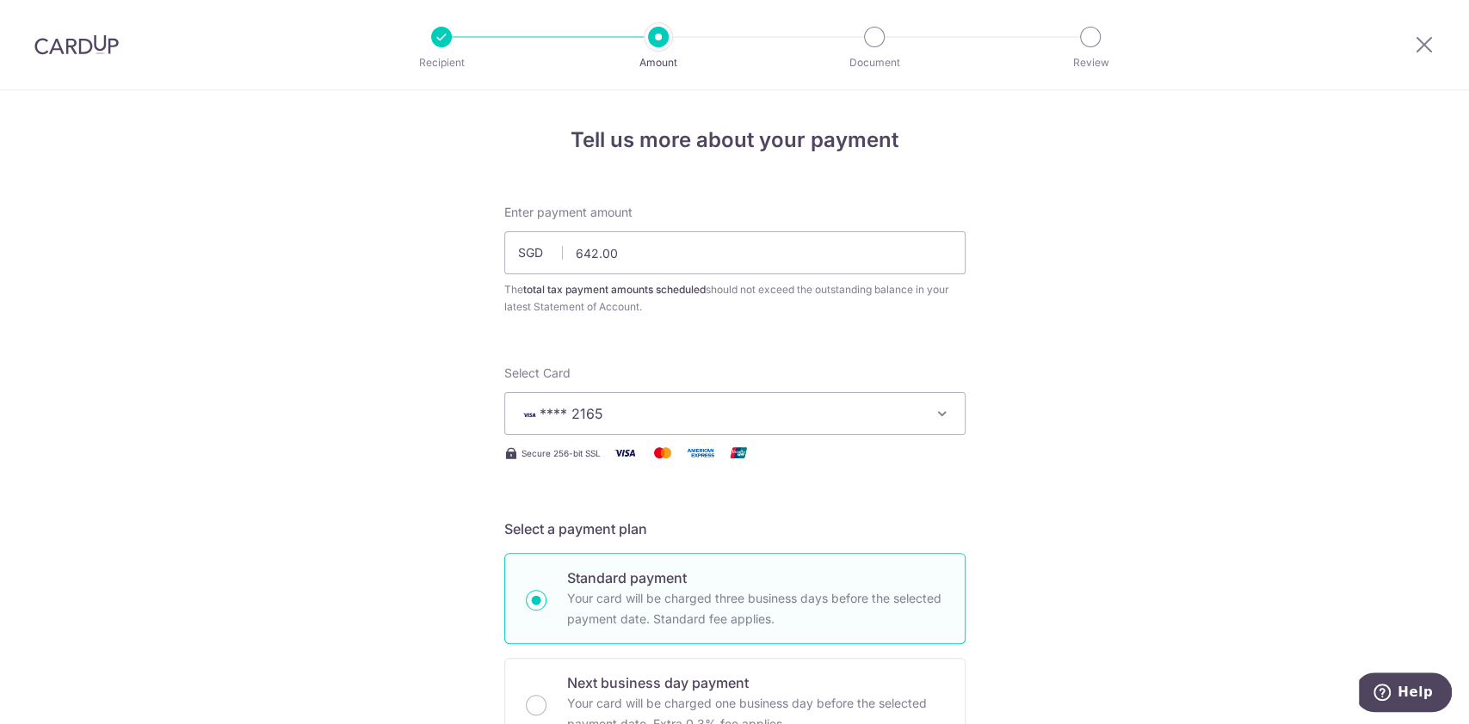
click at [934, 410] on icon "button" at bounding box center [941, 413] width 17 height 17
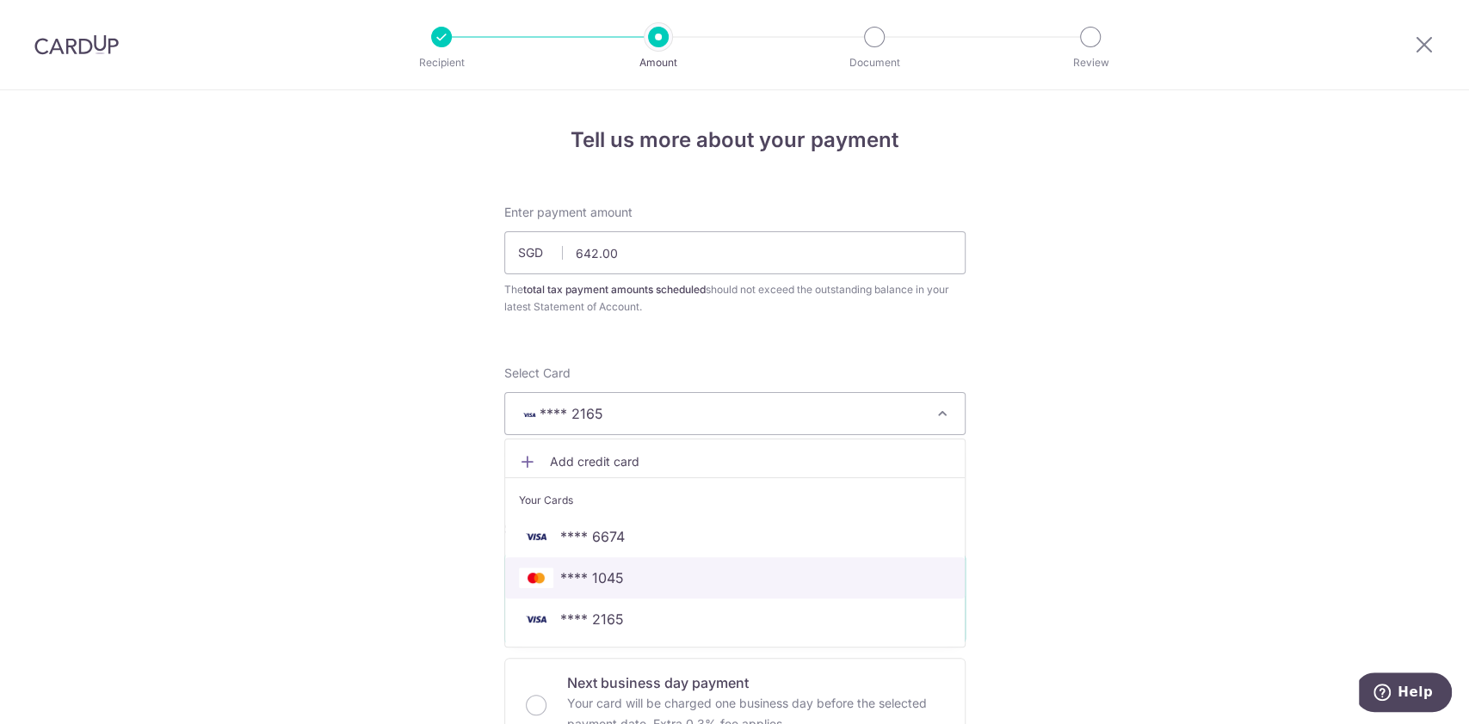
click at [694, 566] on link "**** 1045" at bounding box center [734, 578] width 459 height 41
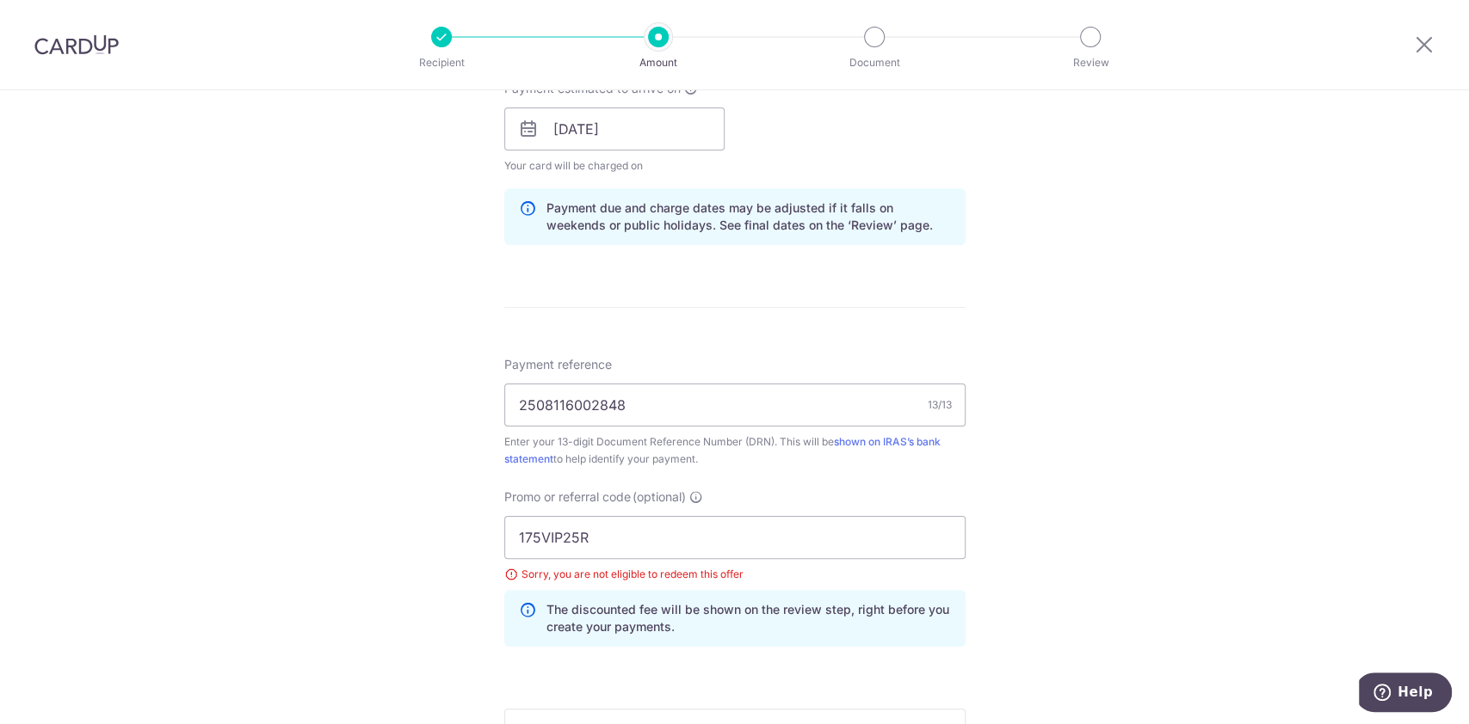
scroll to position [921, 0]
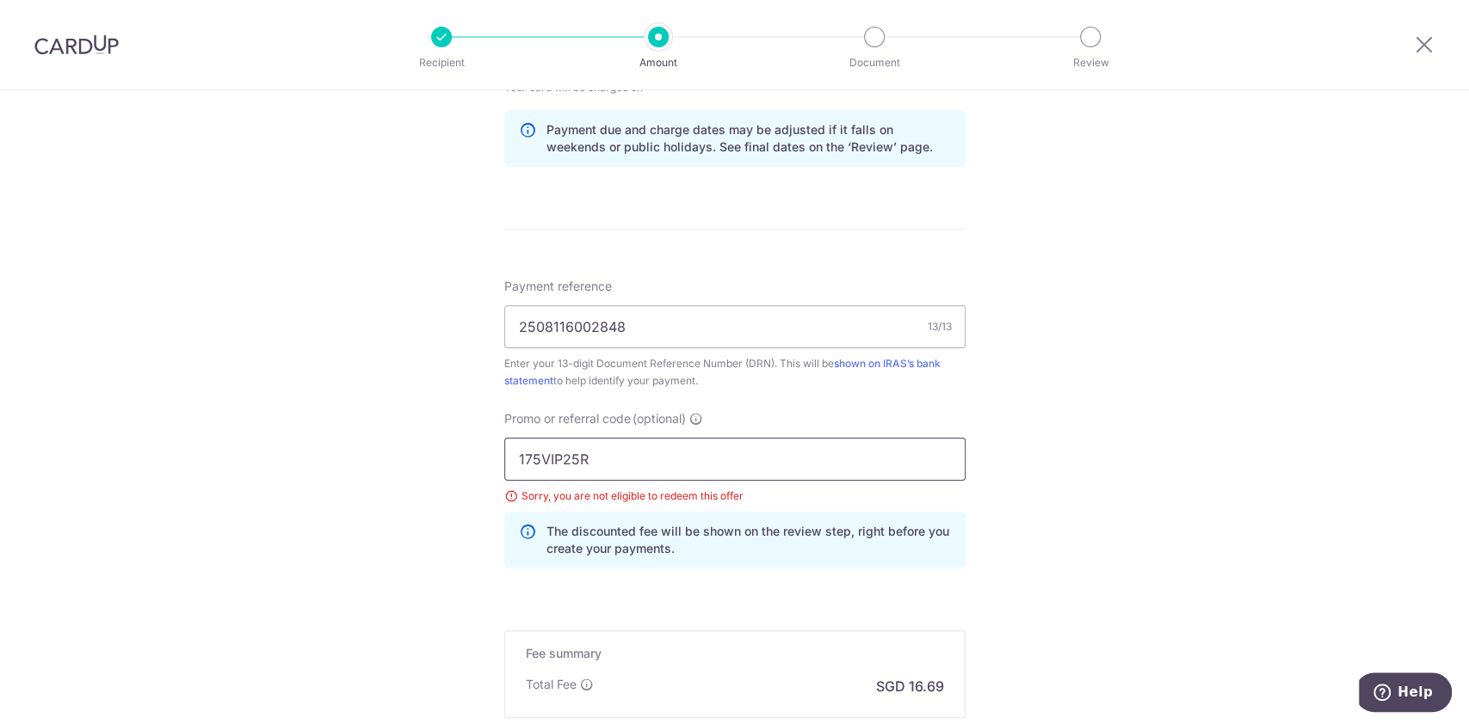
click at [656, 475] on input "175VIP25R" at bounding box center [734, 459] width 461 height 43
type input "1"
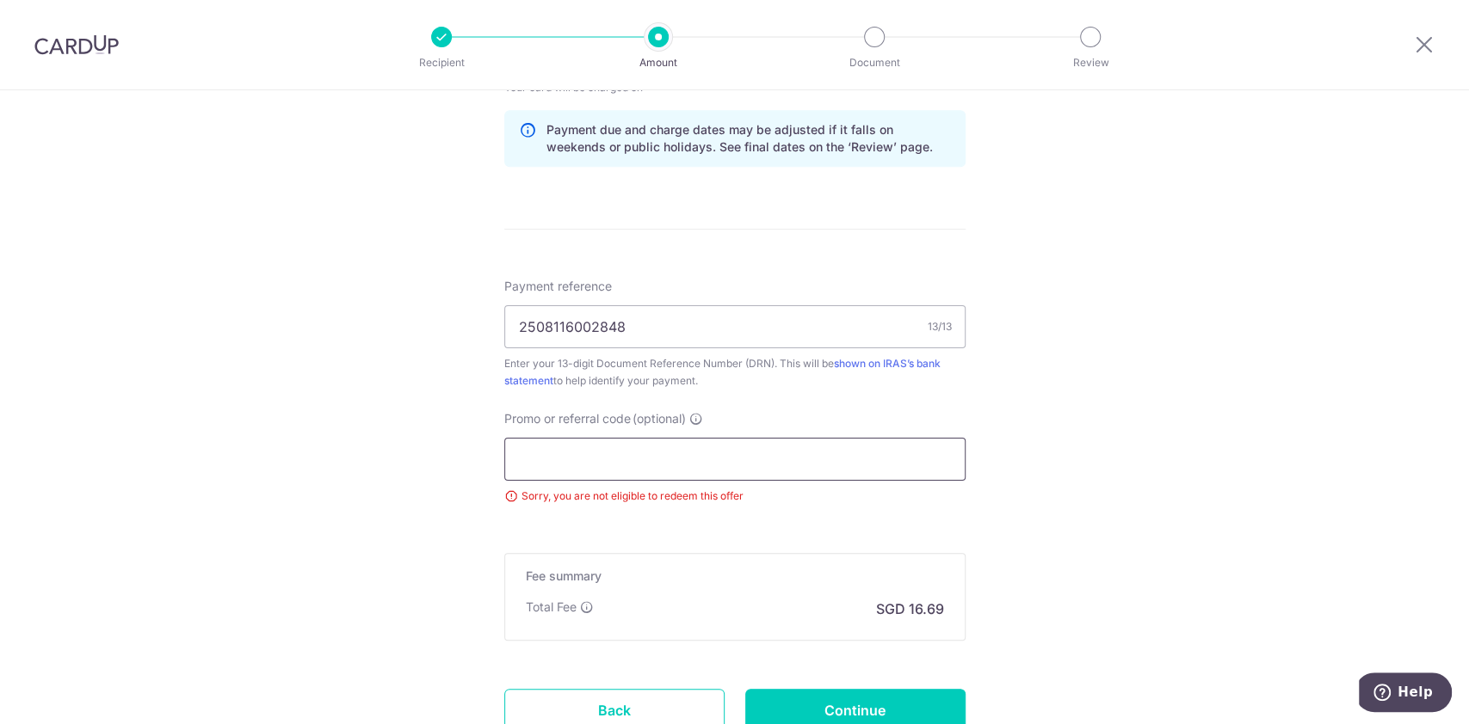
scroll to position [1056, 0]
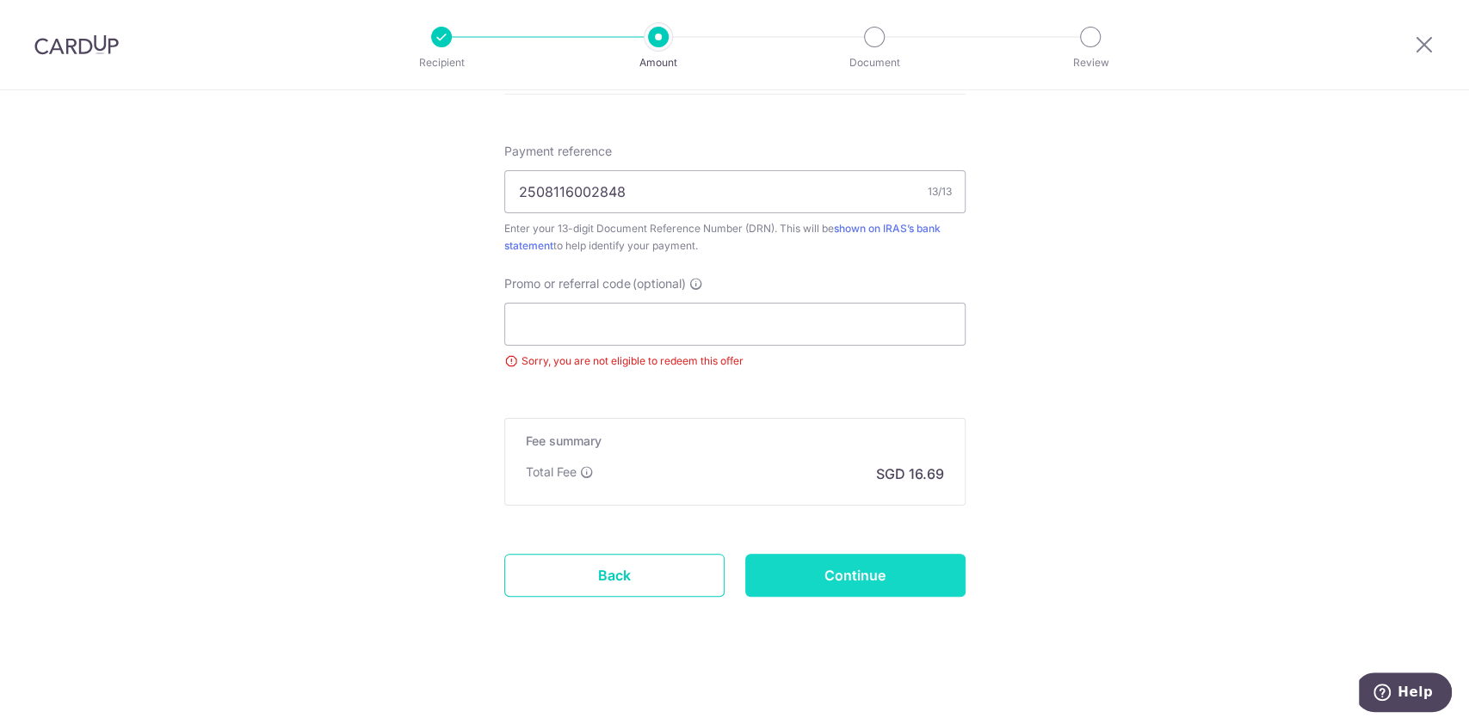
click at [840, 580] on input "Continue" at bounding box center [855, 575] width 220 height 43
type input "Update Schedule"
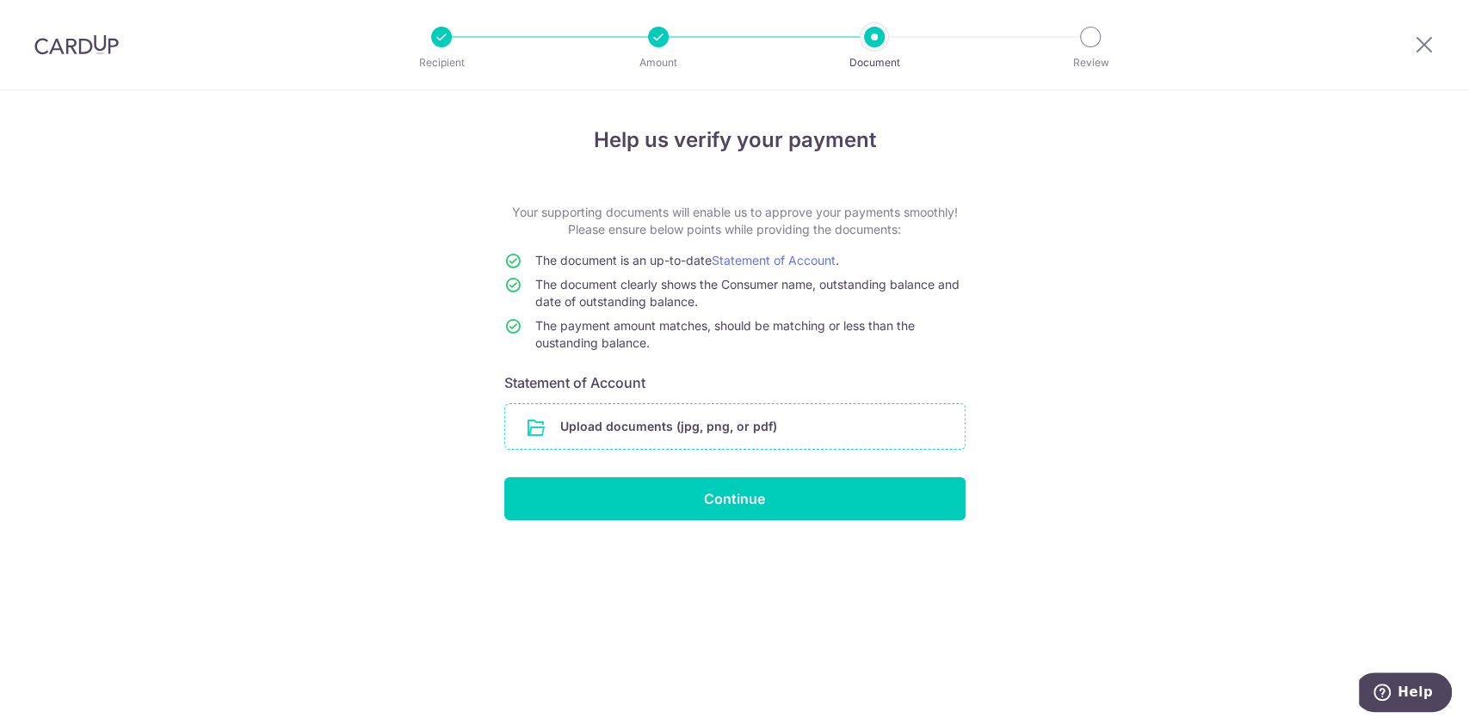
click at [718, 434] on input "file" at bounding box center [734, 426] width 459 height 45
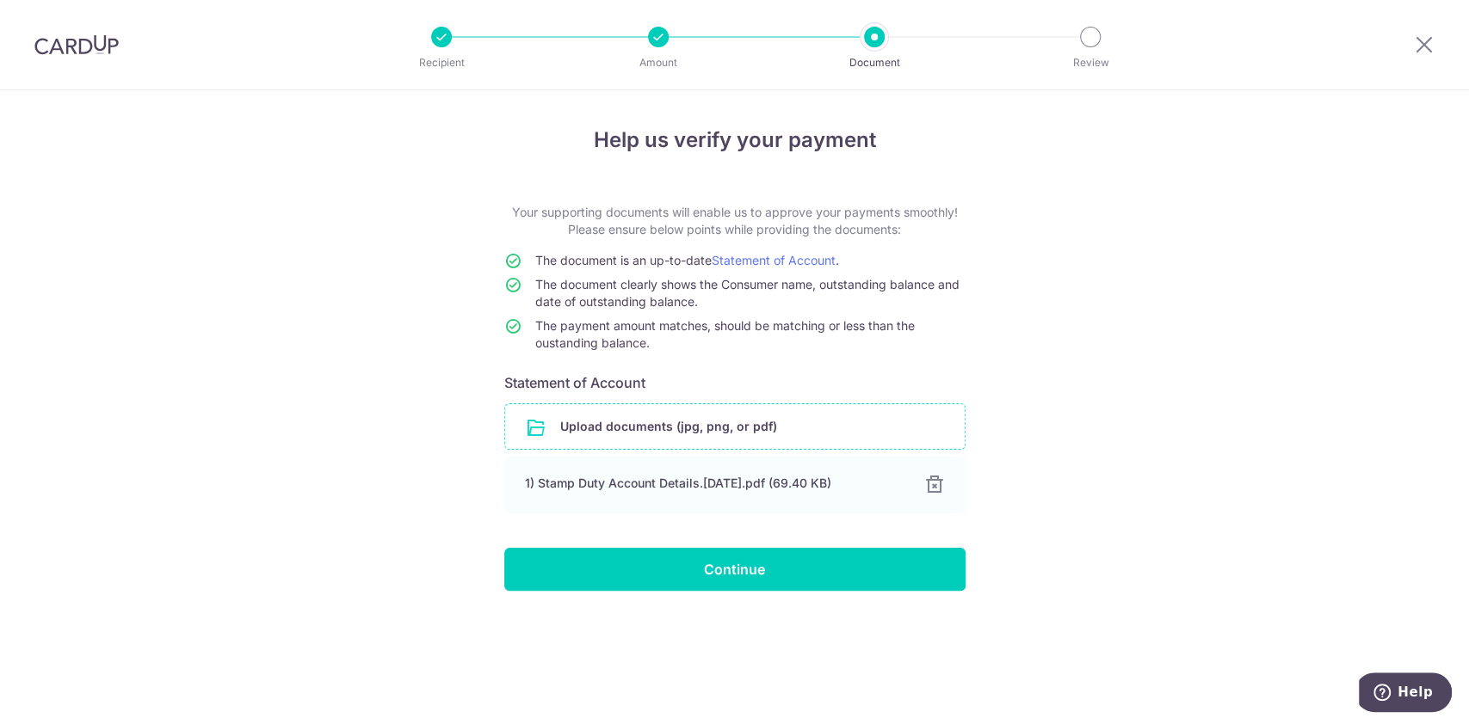
click at [777, 434] on input "file" at bounding box center [734, 426] width 459 height 45
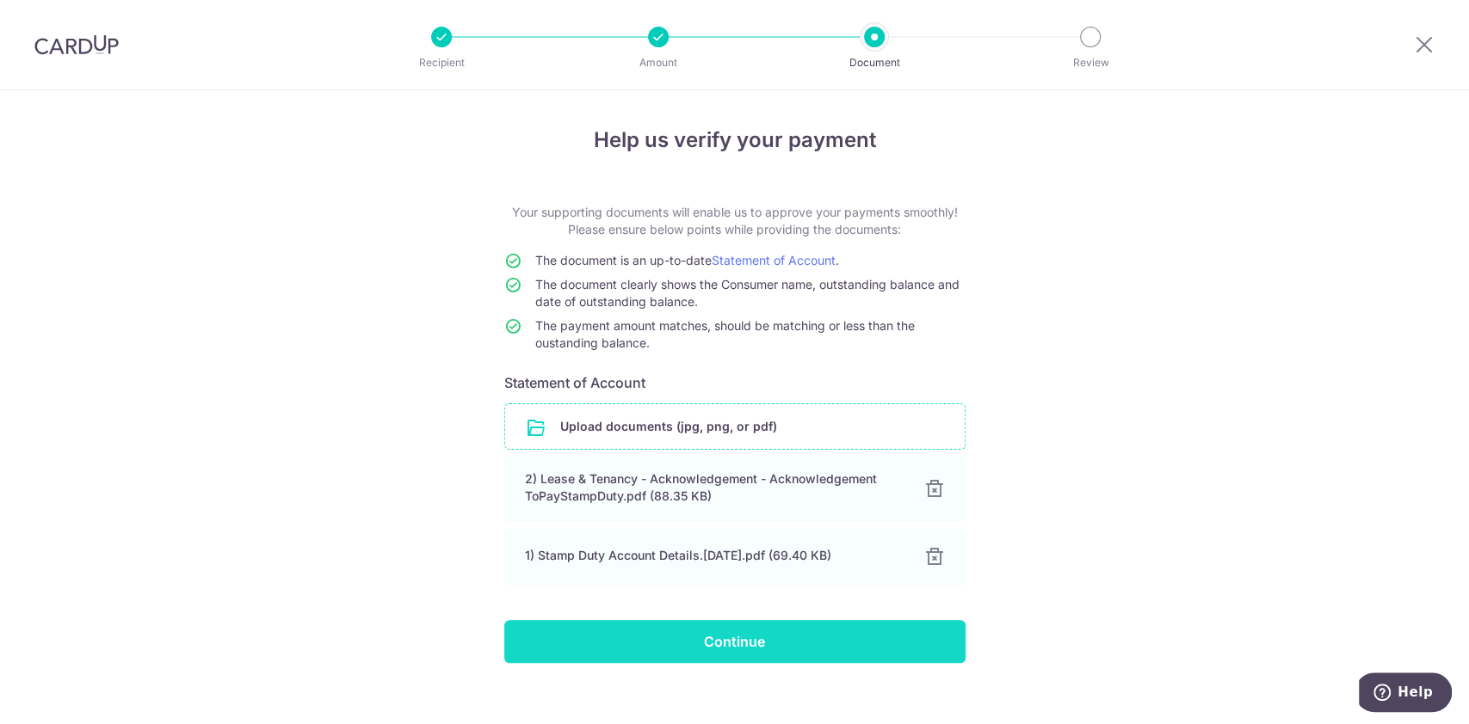
click at [841, 642] on input "Continue" at bounding box center [734, 641] width 461 height 43
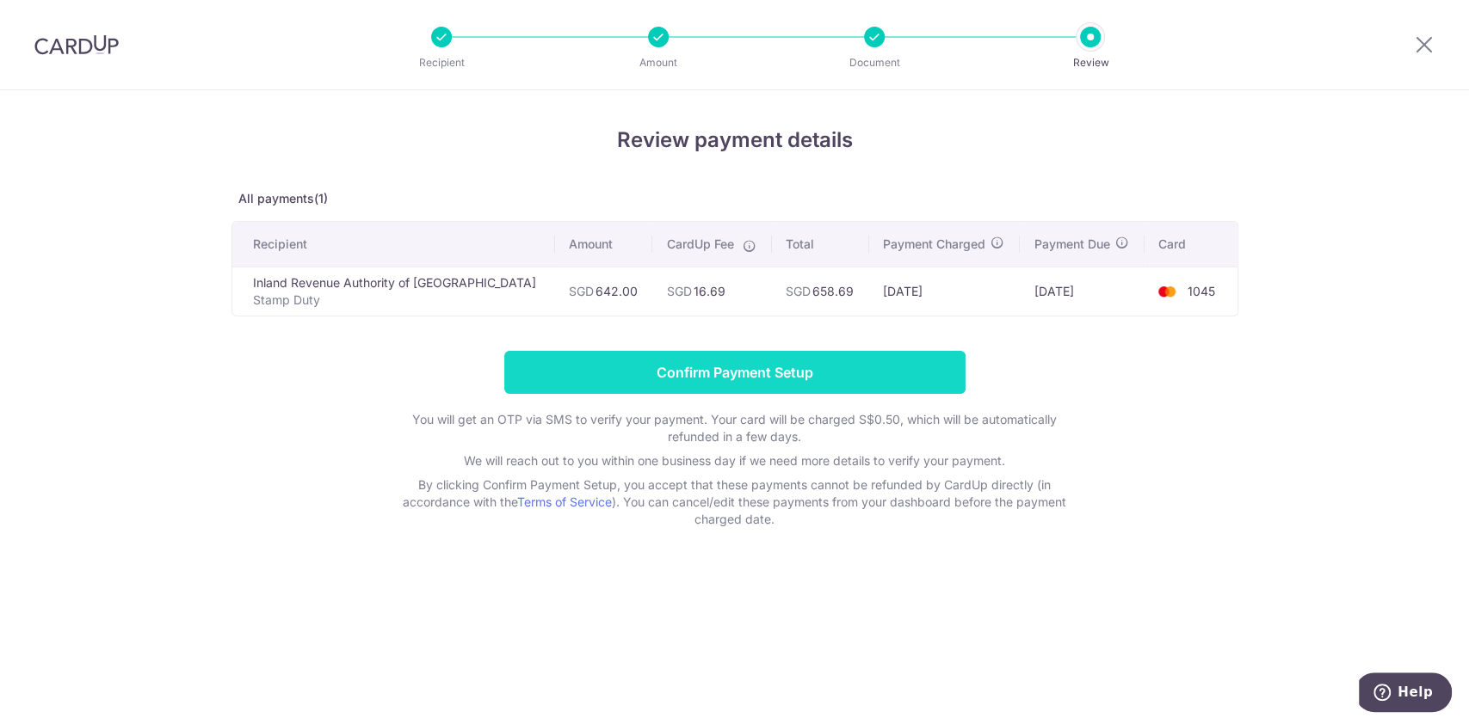
click at [775, 372] on input "Confirm Payment Setup" at bounding box center [734, 372] width 461 height 43
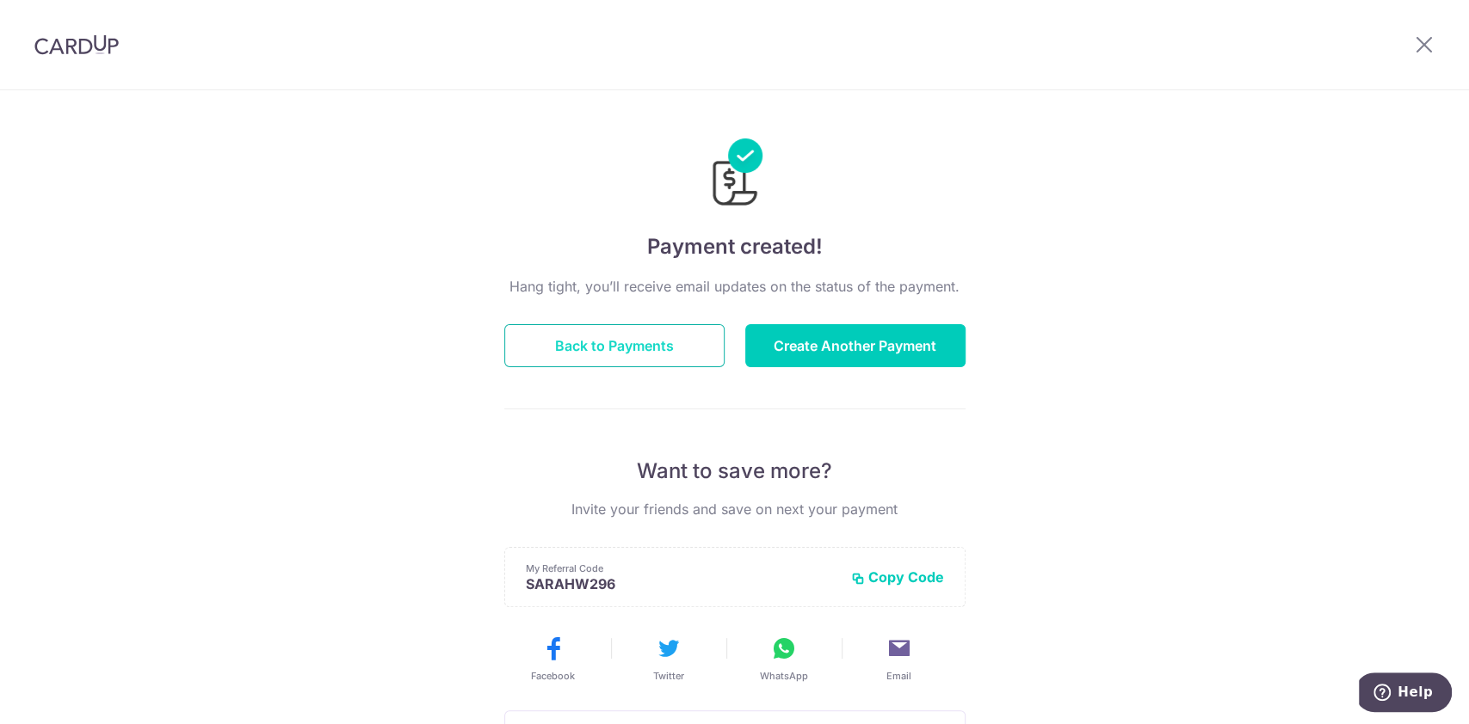
click at [656, 333] on button "Back to Payments" at bounding box center [614, 345] width 220 height 43
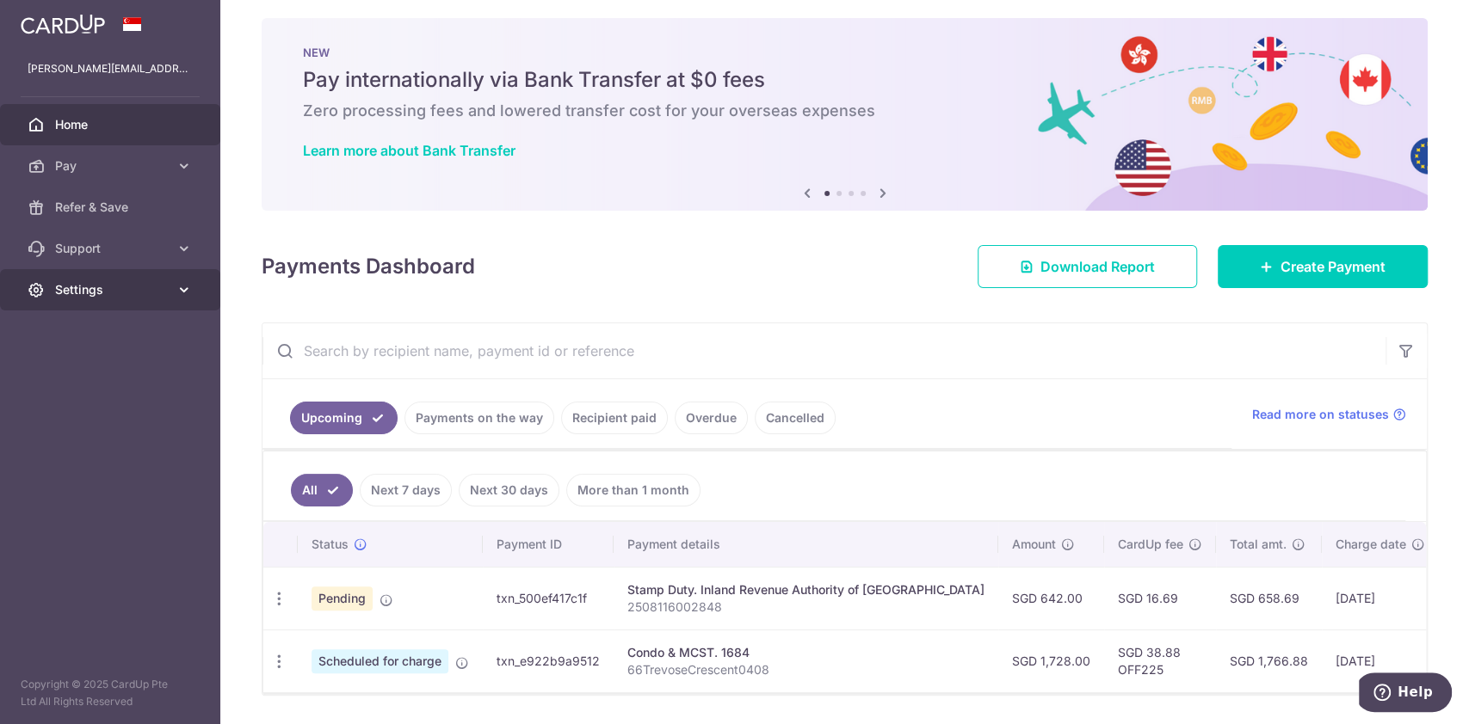
click at [179, 286] on icon at bounding box center [184, 289] width 17 height 17
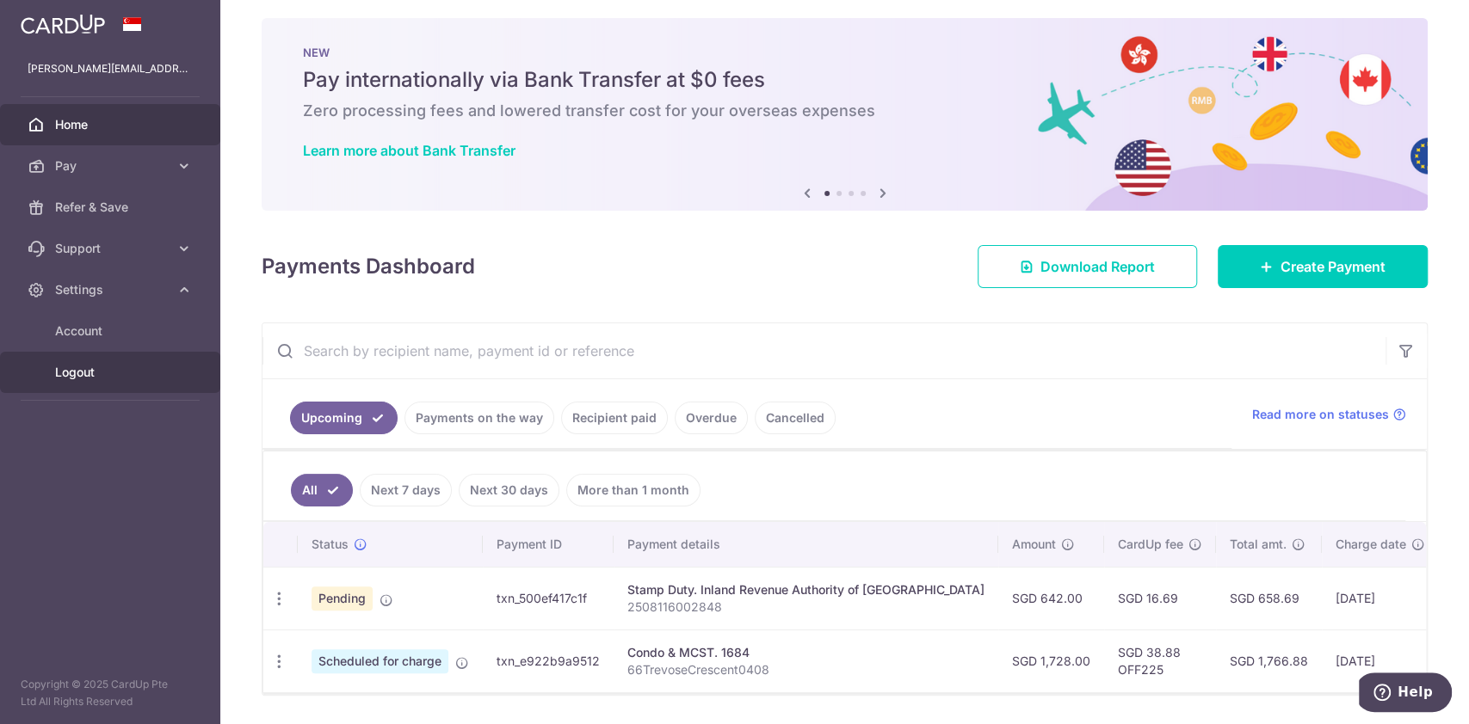
click at [81, 368] on span "Logout" at bounding box center [112, 372] width 114 height 17
